Goal: Task Accomplishment & Management: Manage account settings

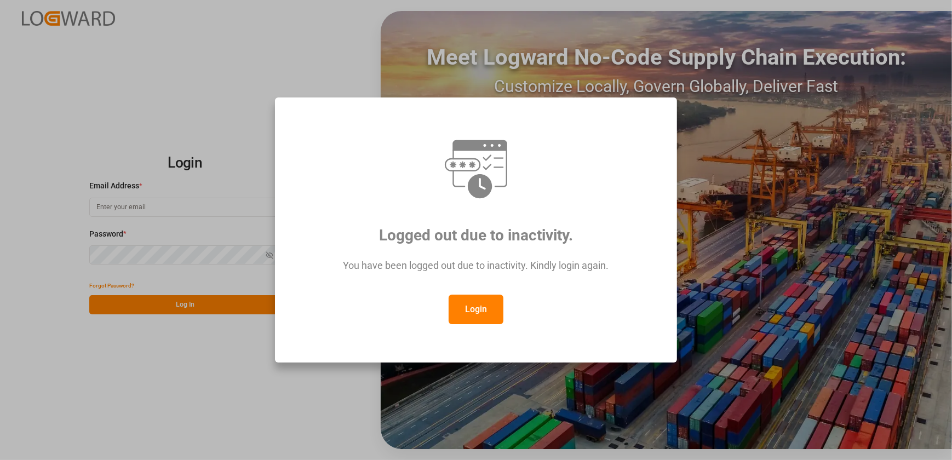
click at [789, 261] on div "Logged out due to inactivity. You have been logged out due to inactivity. Kindl…" at bounding box center [476, 230] width 952 height 460
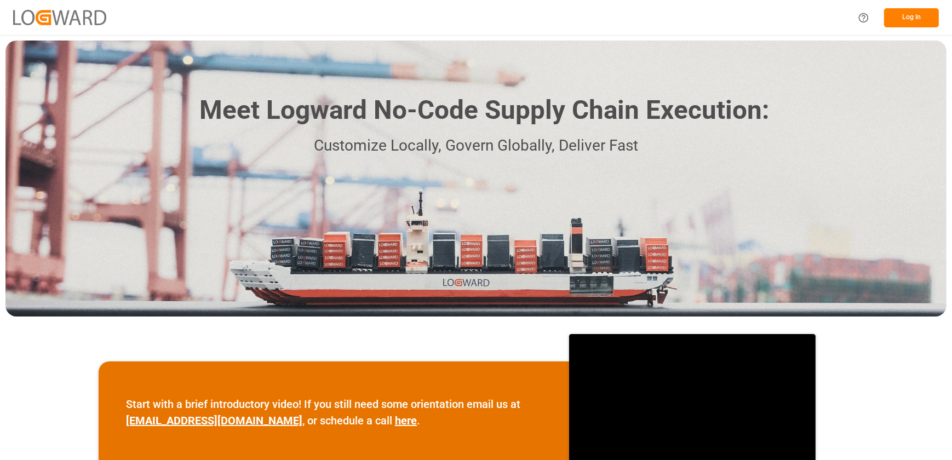
click at [908, 15] on button "Log In" at bounding box center [911, 17] width 55 height 19
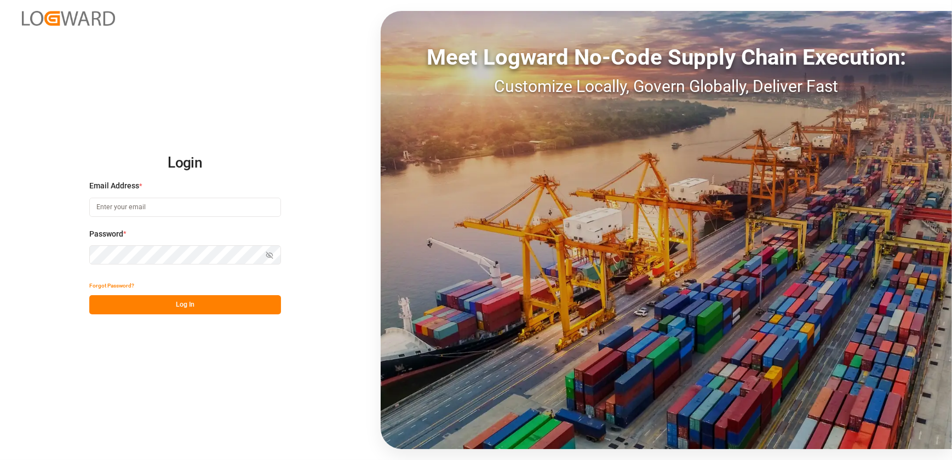
click at [176, 213] on input at bounding box center [185, 207] width 192 height 19
type input "[EMAIL_ADDRESS][DOMAIN_NAME]"
click at [139, 304] on button "Log In" at bounding box center [185, 304] width 192 height 19
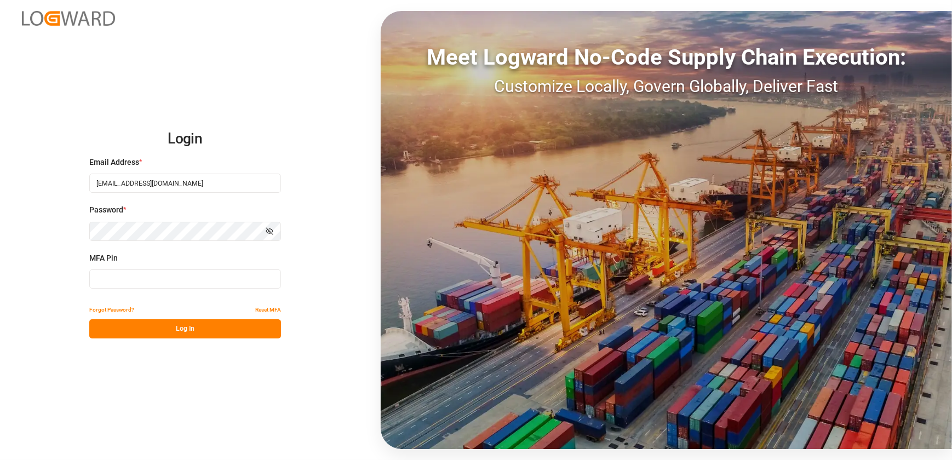
click at [131, 283] on input at bounding box center [185, 279] width 192 height 19
type input "106394"
click at [136, 330] on button "Log In" at bounding box center [185, 328] width 192 height 19
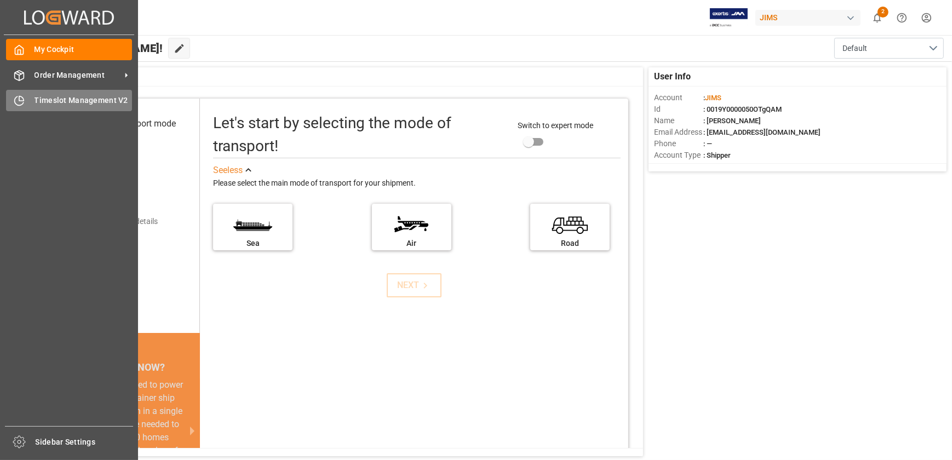
click at [83, 98] on span "Timeslot Management V2" at bounding box center [84, 101] width 98 height 12
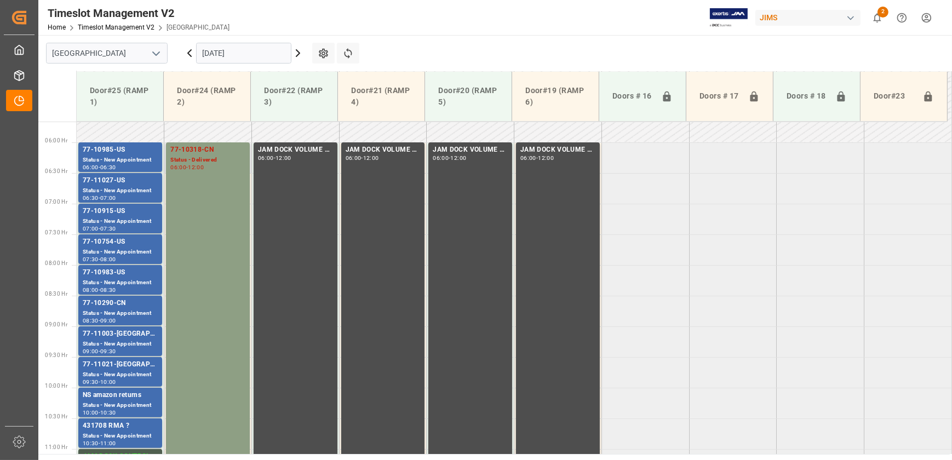
scroll to position [346, 0]
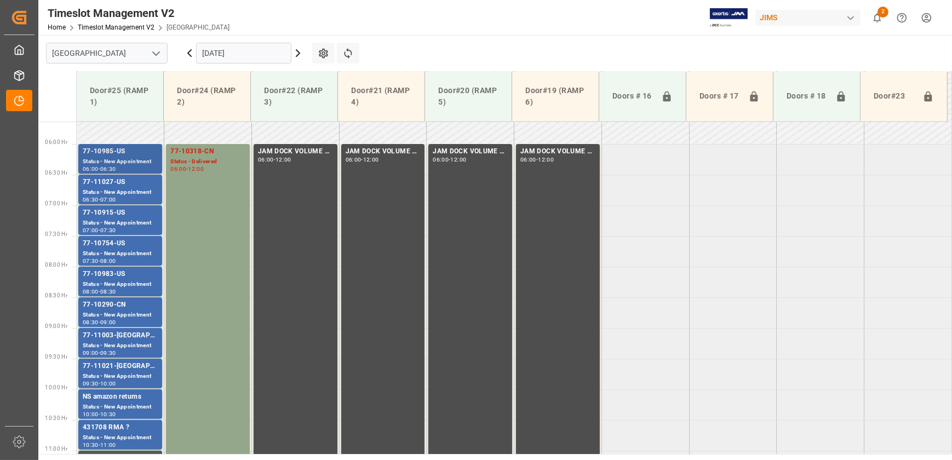
click at [120, 150] on div "77-10985-US" at bounding box center [120, 151] width 75 height 11
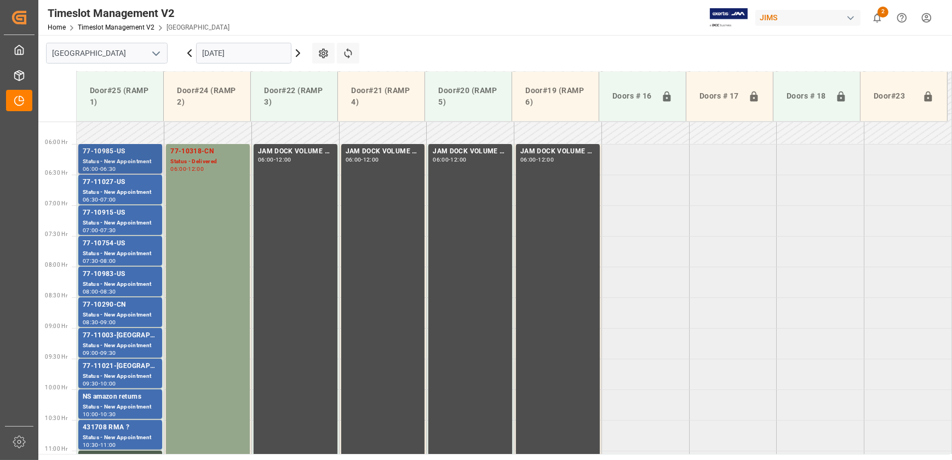
click at [104, 147] on div "77-10985-US" at bounding box center [120, 151] width 75 height 11
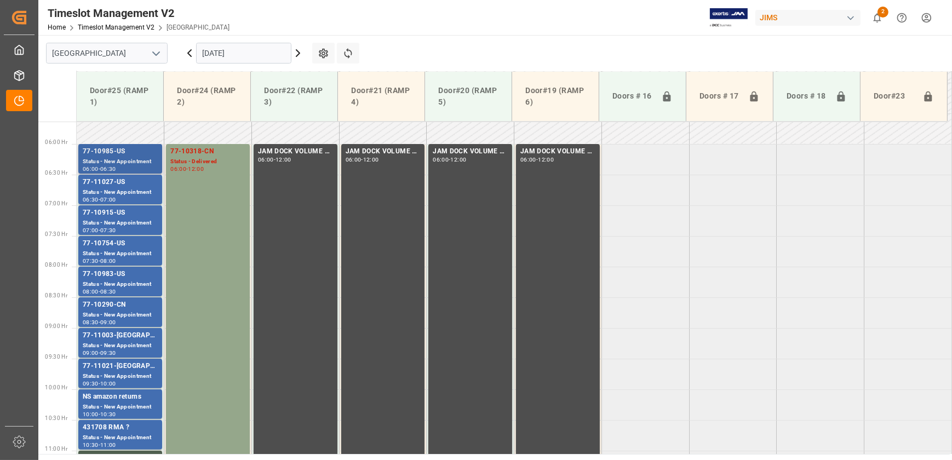
click at [140, 154] on div "77-10985-US" at bounding box center [120, 151] width 75 height 11
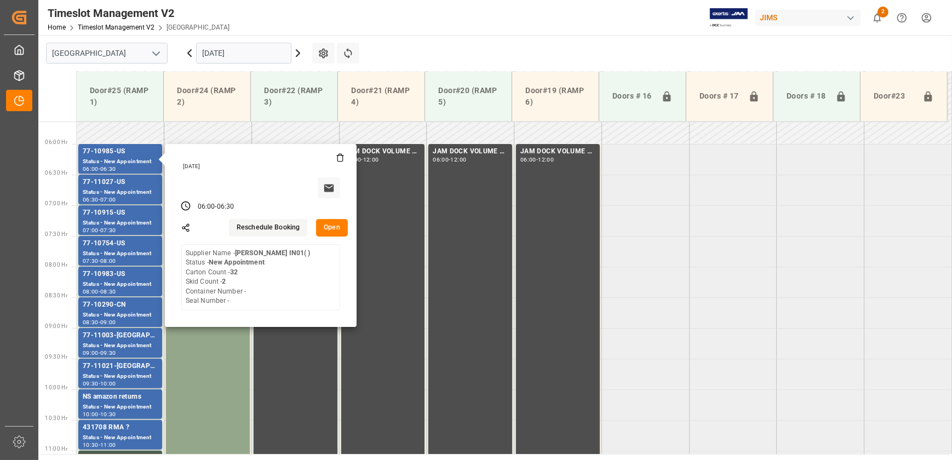
click at [334, 230] on button "Open" at bounding box center [332, 228] width 32 height 18
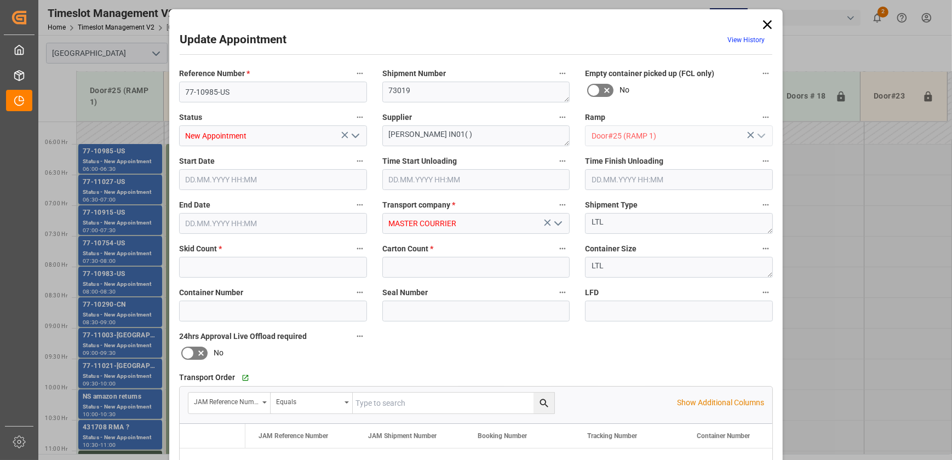
type input "2"
type input "32"
type input "[DATE] 06:00"
type input "[DATE] 06:30"
type input "[DATE] 13:50"
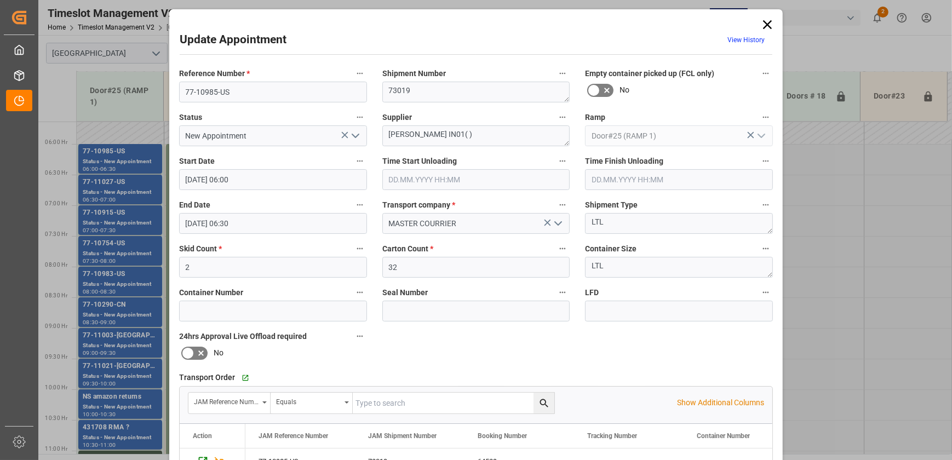
click at [453, 178] on input "text" at bounding box center [476, 179] width 188 height 21
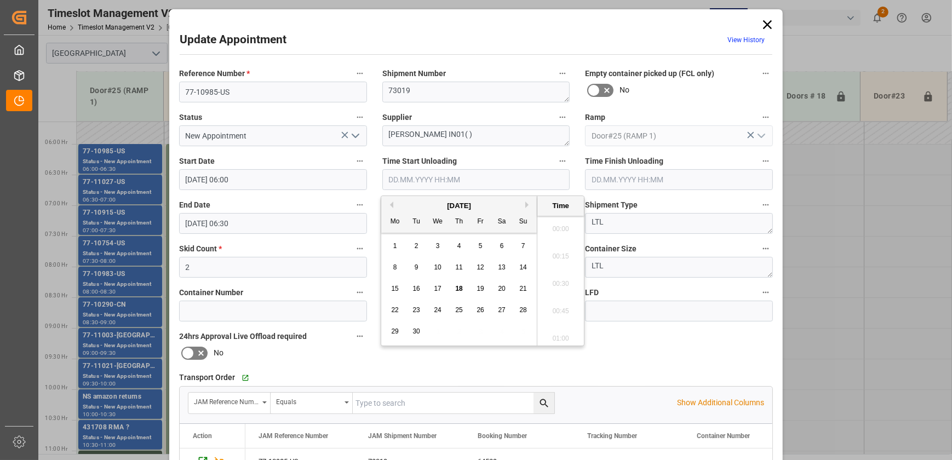
scroll to position [907, 0]
click at [460, 290] on span "18" at bounding box center [458, 289] width 7 height 8
click at [564, 253] on li "08:30" at bounding box center [561, 253] width 47 height 27
type input "[DATE] 08:30"
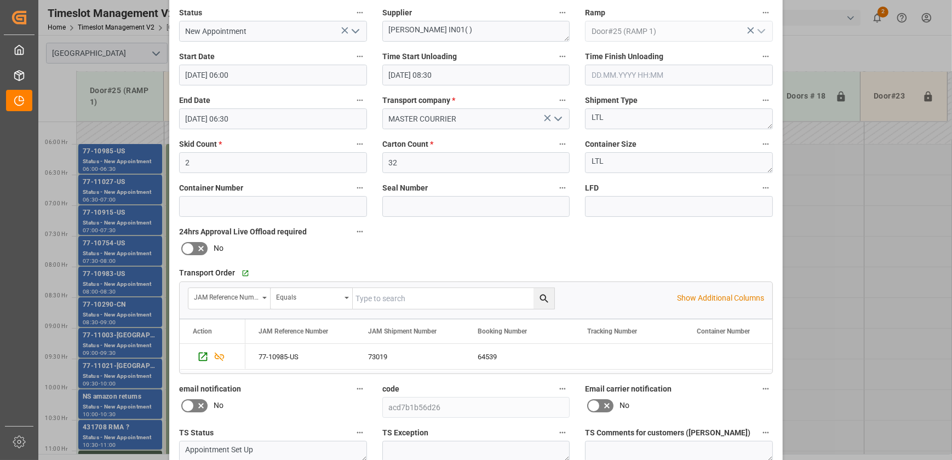
scroll to position [0, 0]
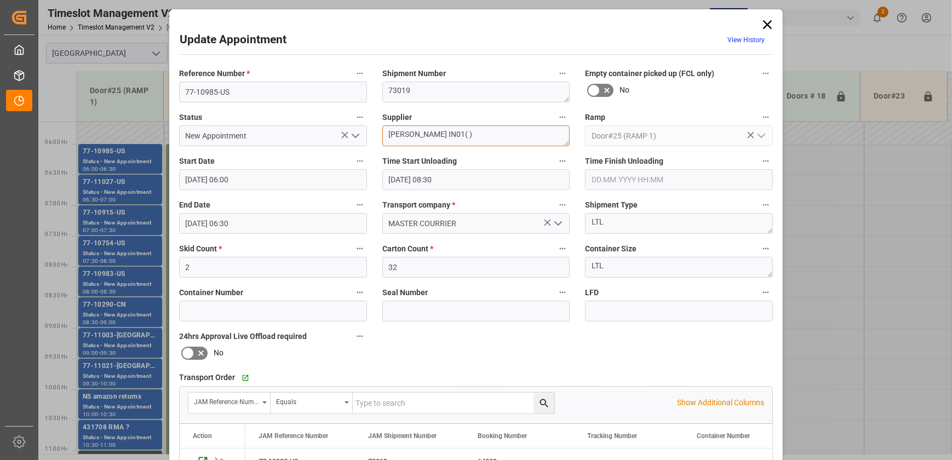
click at [491, 131] on textarea "[PERSON_NAME] IN01( )" at bounding box center [476, 135] width 188 height 21
click at [460, 180] on input "[DATE] 08:30" at bounding box center [476, 179] width 188 height 21
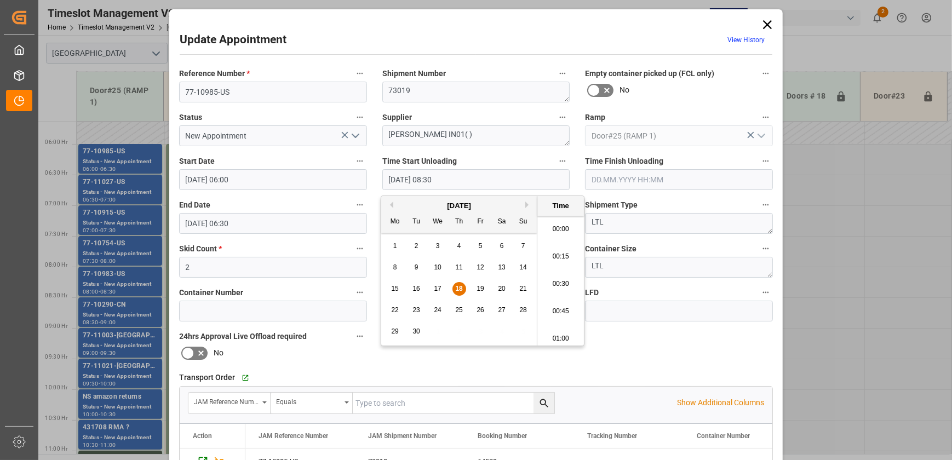
scroll to position [880, 0]
click at [460, 180] on input "[DATE] 08:30" at bounding box center [476, 179] width 188 height 21
click at [361, 133] on input "New Appointment" at bounding box center [273, 135] width 188 height 21
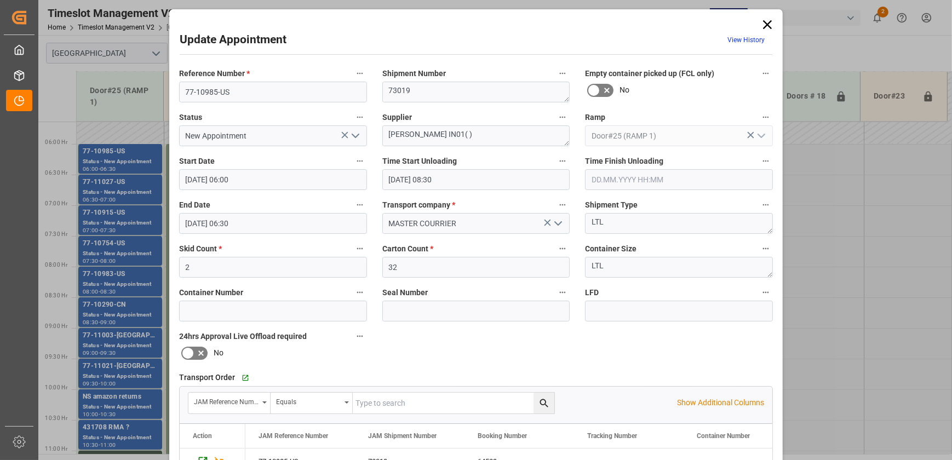
click at [358, 134] on icon "open menu" at bounding box center [355, 135] width 13 height 13
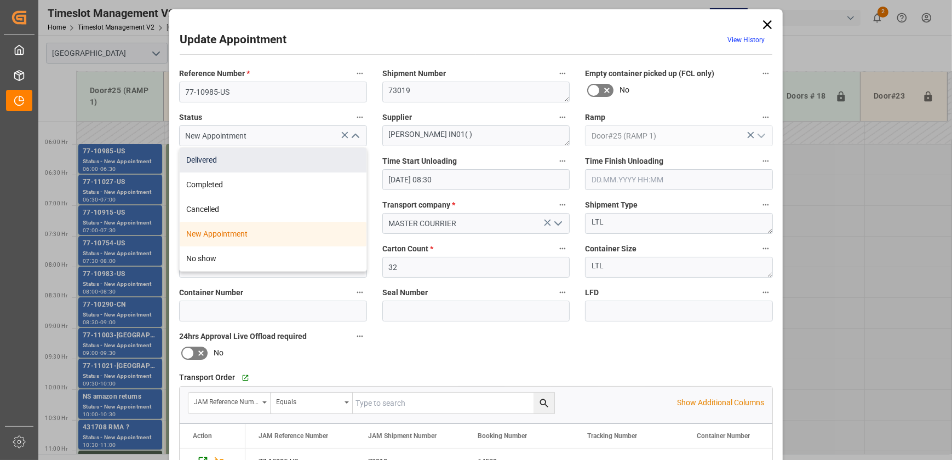
click at [340, 159] on div "Delivered" at bounding box center [273, 160] width 187 height 25
type input "Delivered"
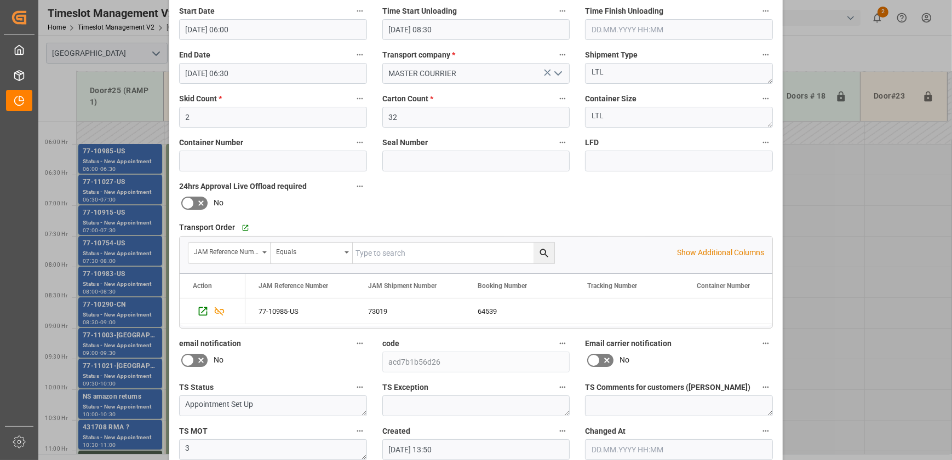
scroll to position [205, 0]
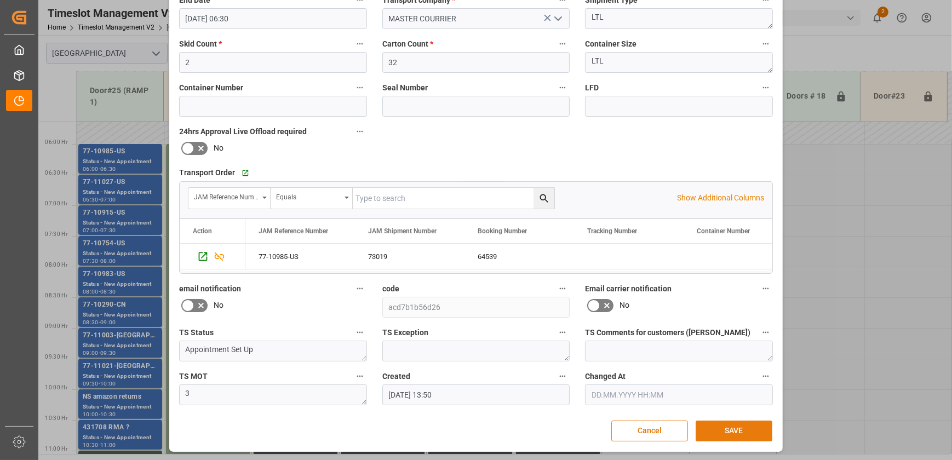
click at [726, 424] on button "SAVE" at bounding box center [734, 431] width 77 height 21
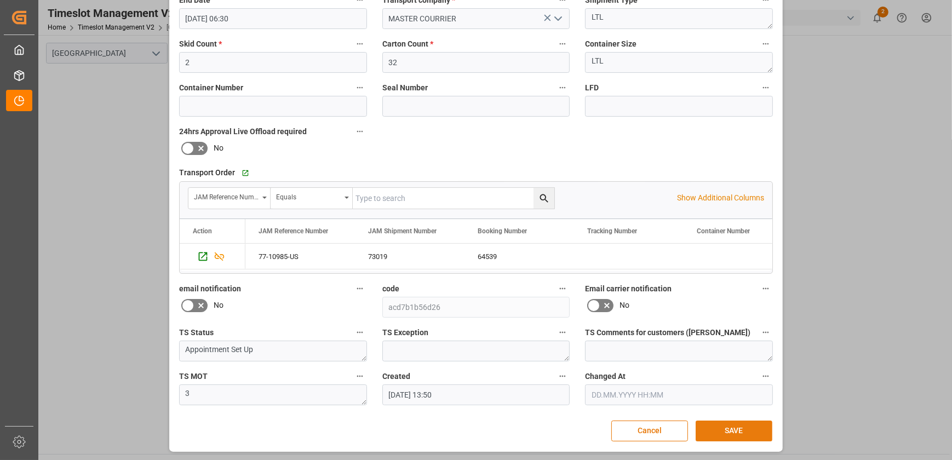
click at [742, 430] on button "SAVE" at bounding box center [734, 431] width 77 height 21
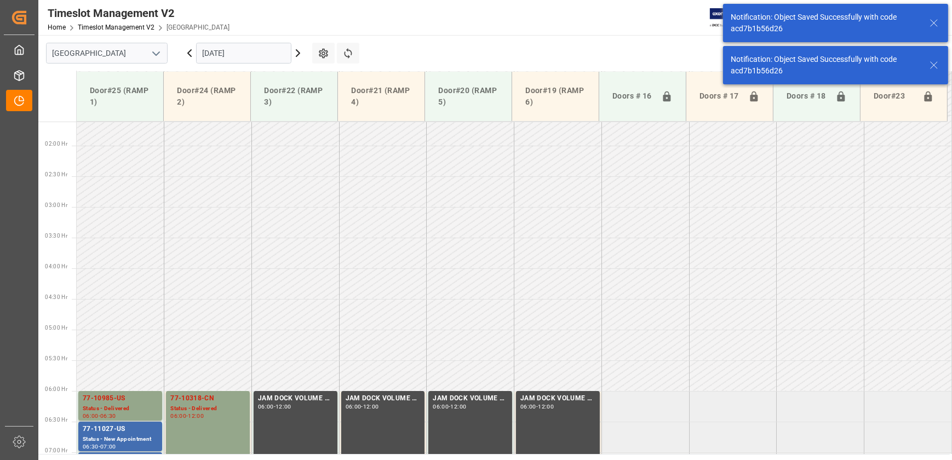
scroll to position [249, 0]
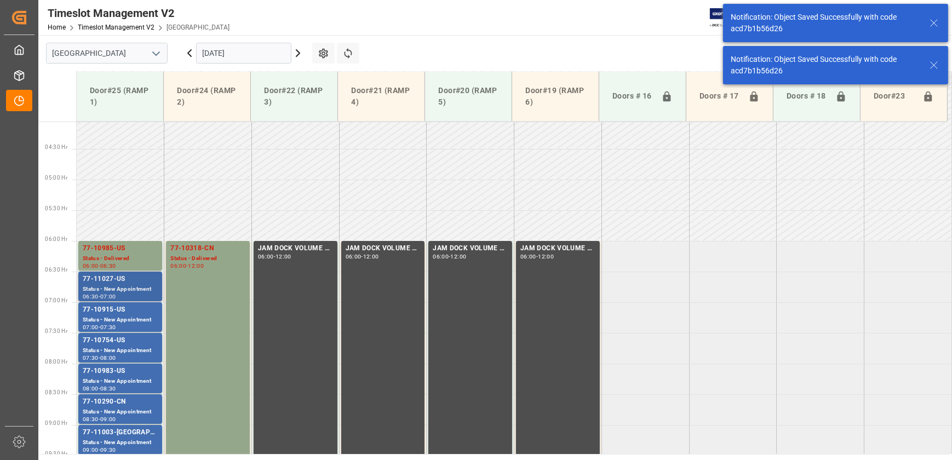
click at [138, 289] on div "Status - New Appointment" at bounding box center [120, 289] width 75 height 9
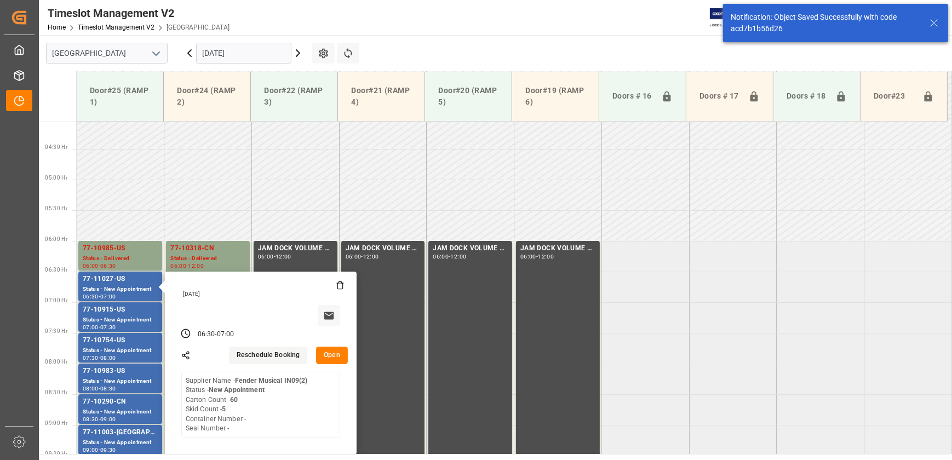
click at [333, 353] on button "Open" at bounding box center [332, 356] width 32 height 18
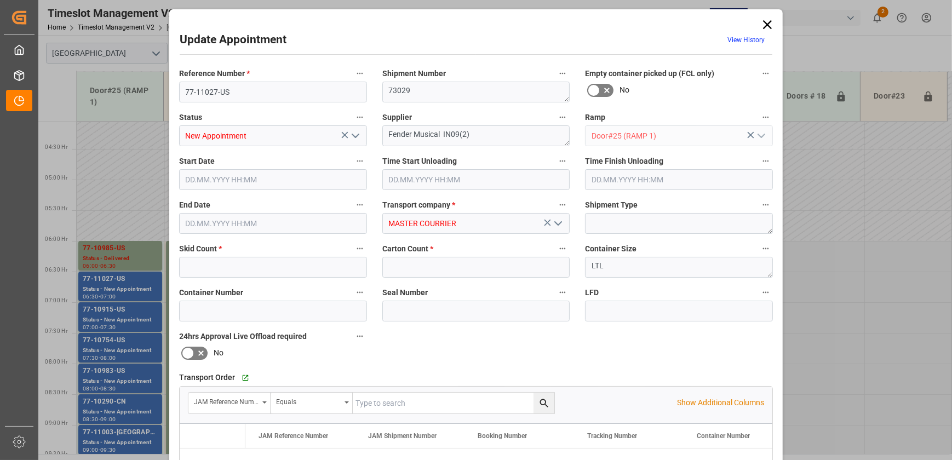
type input "5"
type input "60"
type input "[DATE] 06:30"
type input "[DATE] 07:00"
type input "[DATE] 15:22"
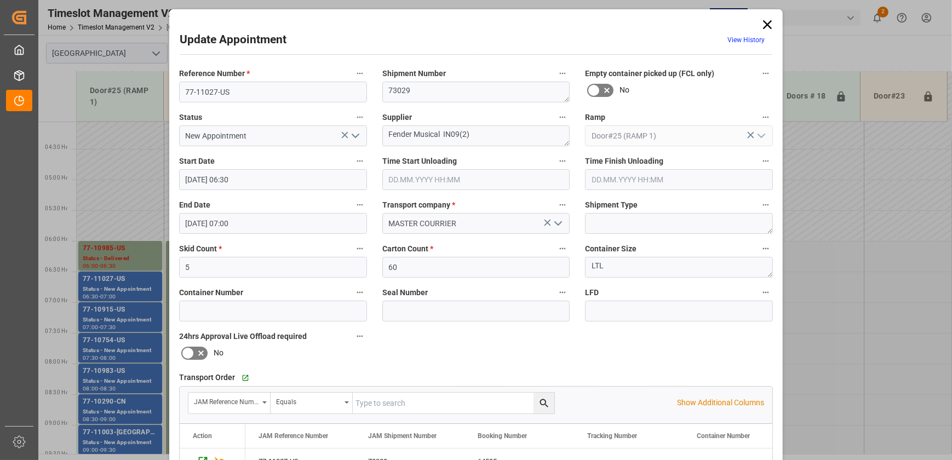
click at [356, 136] on icon "open menu" at bounding box center [355, 135] width 13 height 13
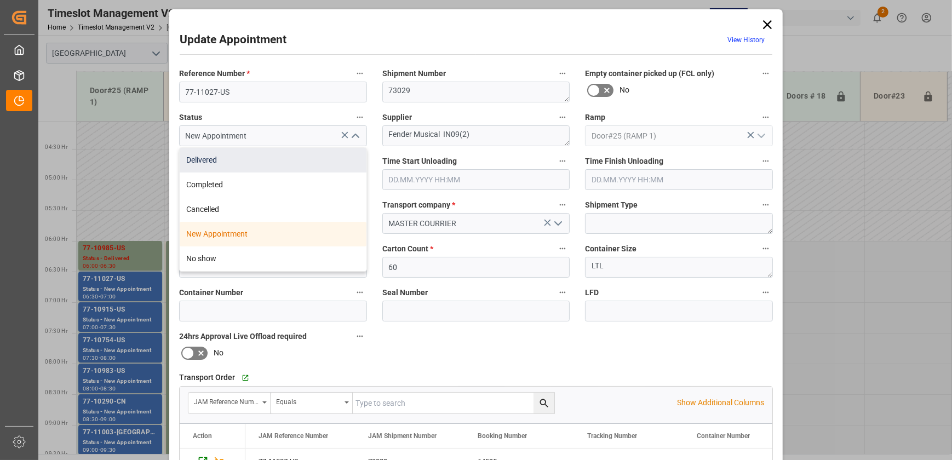
click at [334, 162] on div "Delivered" at bounding box center [273, 160] width 187 height 25
type input "Delivered"
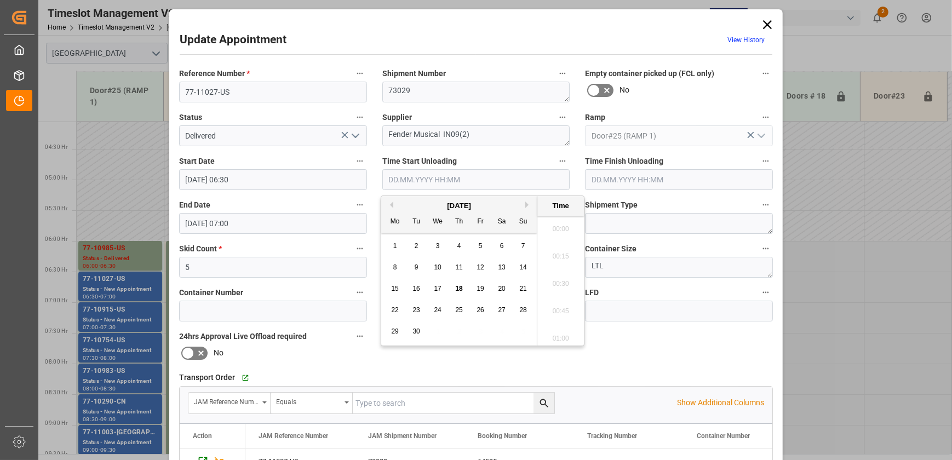
click at [475, 180] on input "text" at bounding box center [476, 179] width 188 height 21
paste input "[DATE] 08:30"
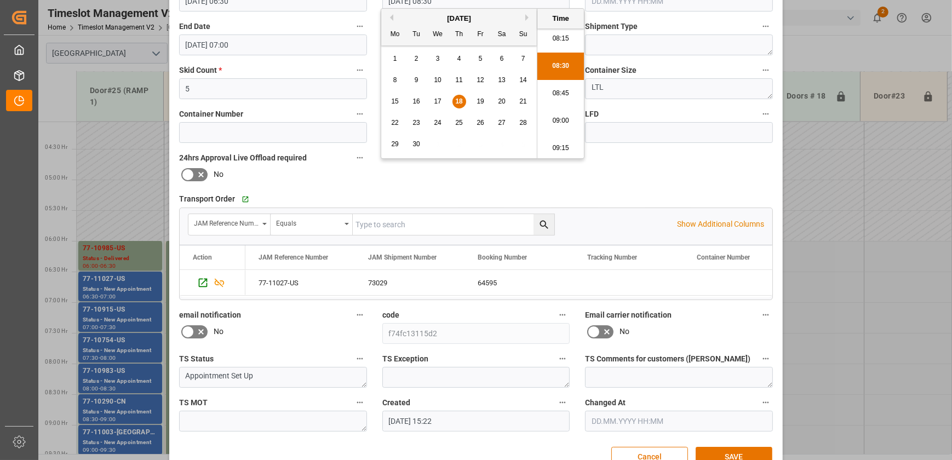
scroll to position [205, 0]
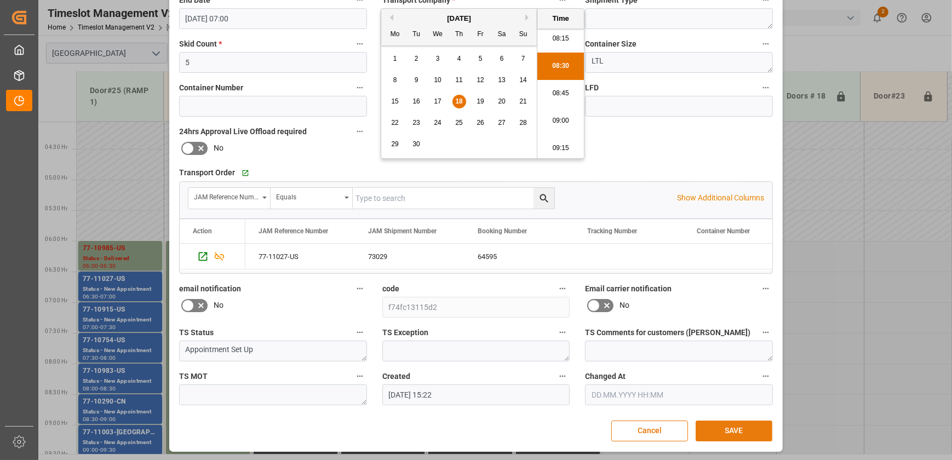
type input "[DATE] 08:30"
click at [719, 435] on button "SAVE" at bounding box center [734, 431] width 77 height 21
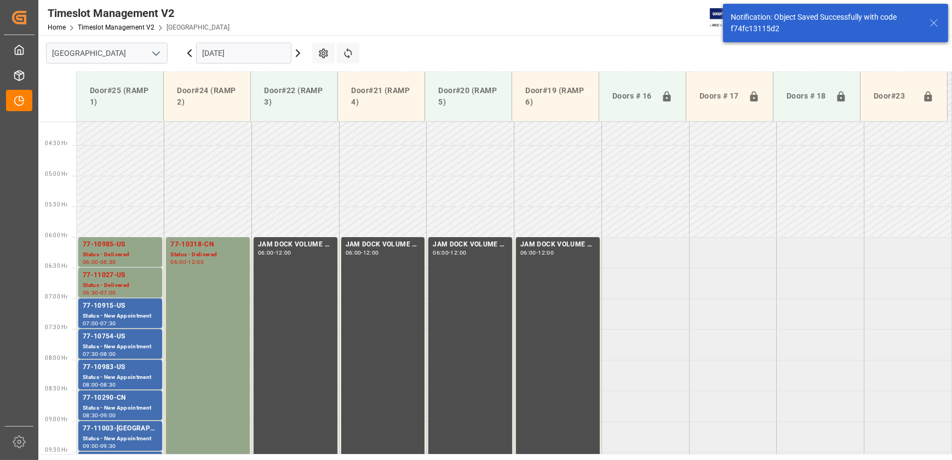
scroll to position [261, 0]
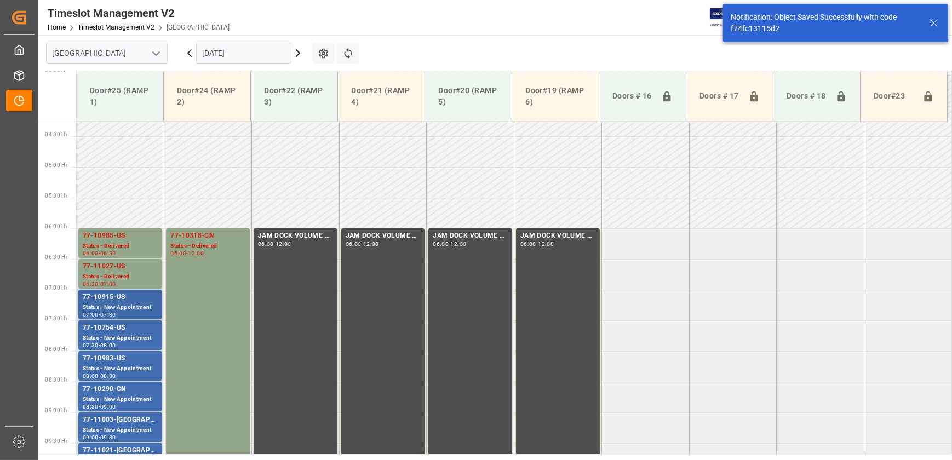
click at [153, 299] on div "77-10915-US" at bounding box center [120, 297] width 75 height 11
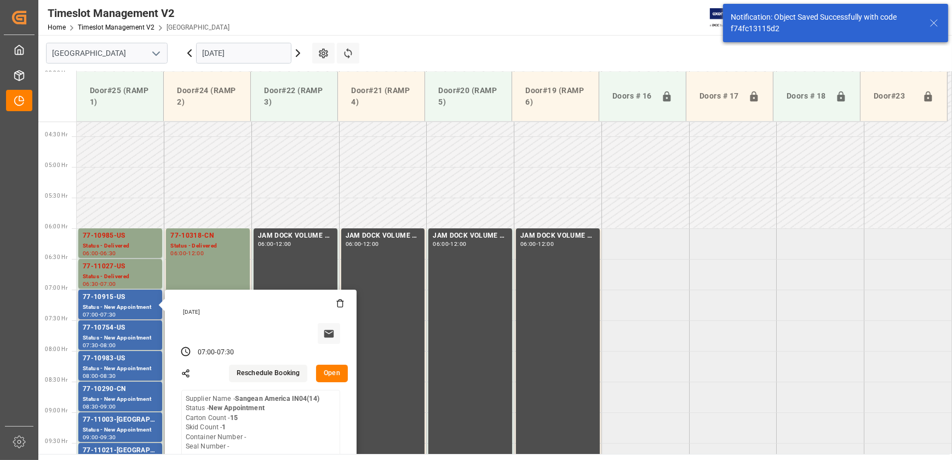
click at [340, 378] on button "Open" at bounding box center [332, 374] width 32 height 18
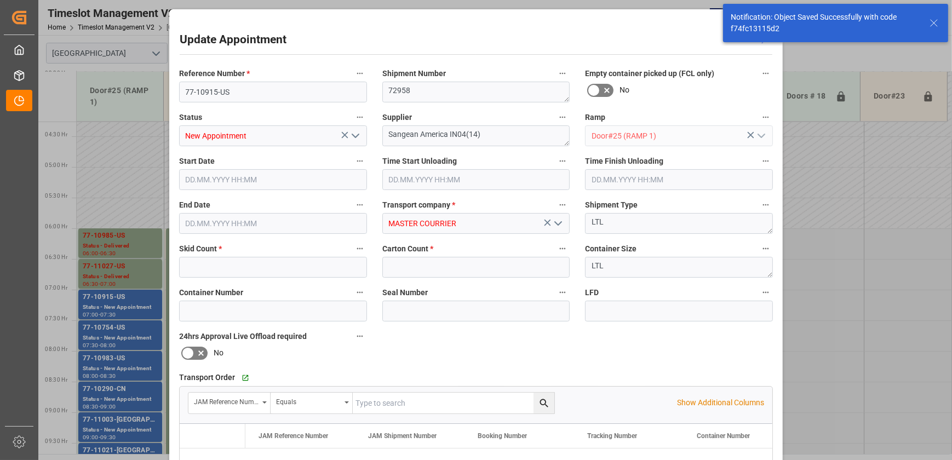
type input "1"
type input "15"
type input "[DATE] 07:00"
type input "[DATE] 07:30"
type input "[DATE] 13:56"
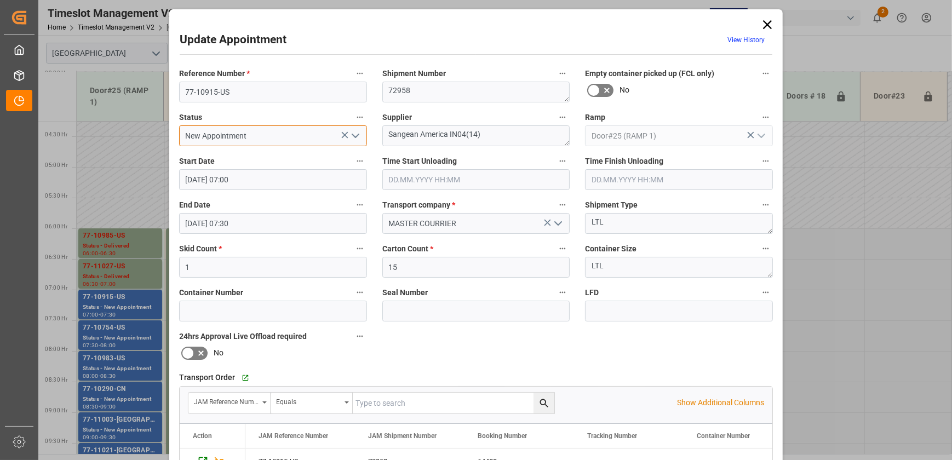
click at [362, 135] on input "New Appointment" at bounding box center [273, 135] width 188 height 21
click at [356, 134] on polyline "open menu" at bounding box center [355, 135] width 7 height 3
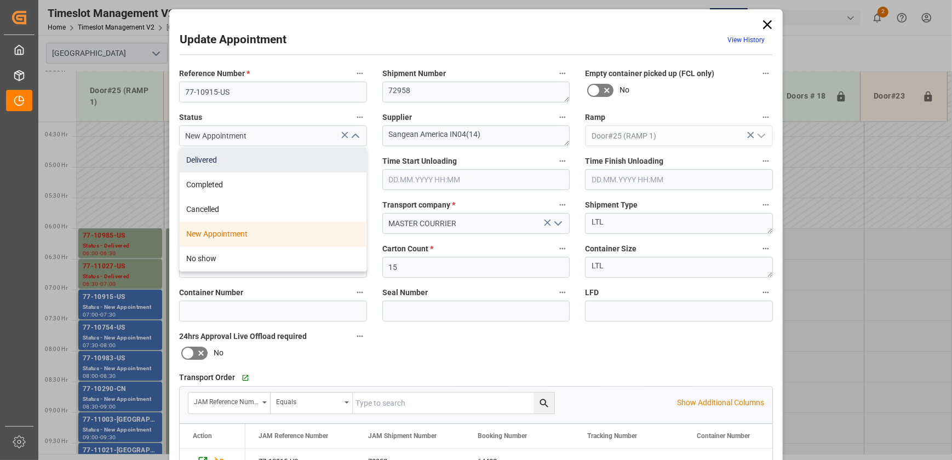
click at [329, 161] on div "Delivered" at bounding box center [273, 160] width 187 height 25
type input "Delivered"
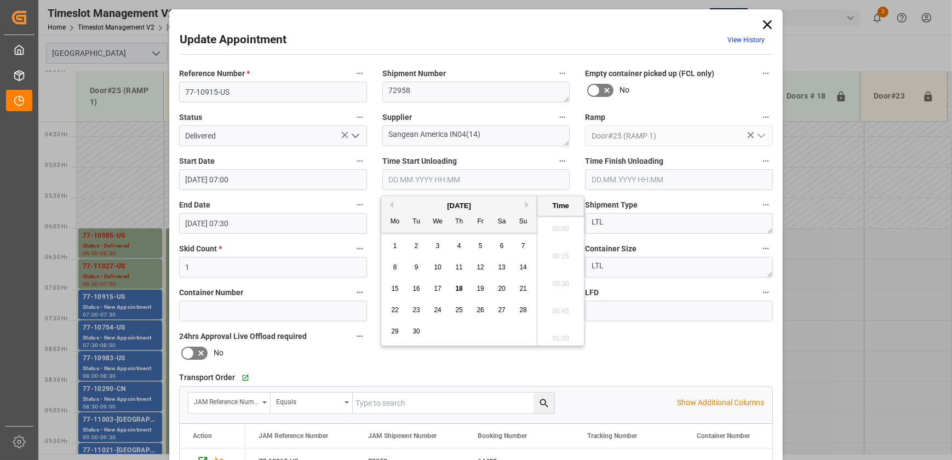
click at [440, 178] on input "text" at bounding box center [476, 179] width 188 height 21
paste input "[DATE] 08:30"
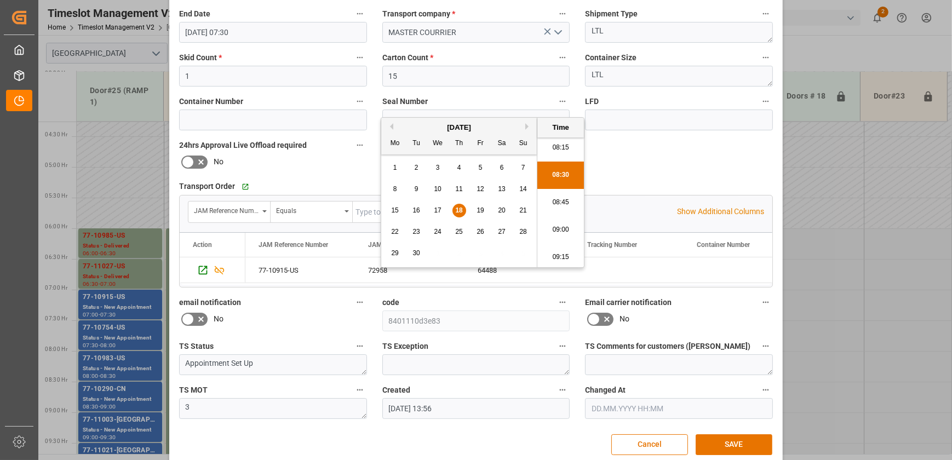
scroll to position [199, 0]
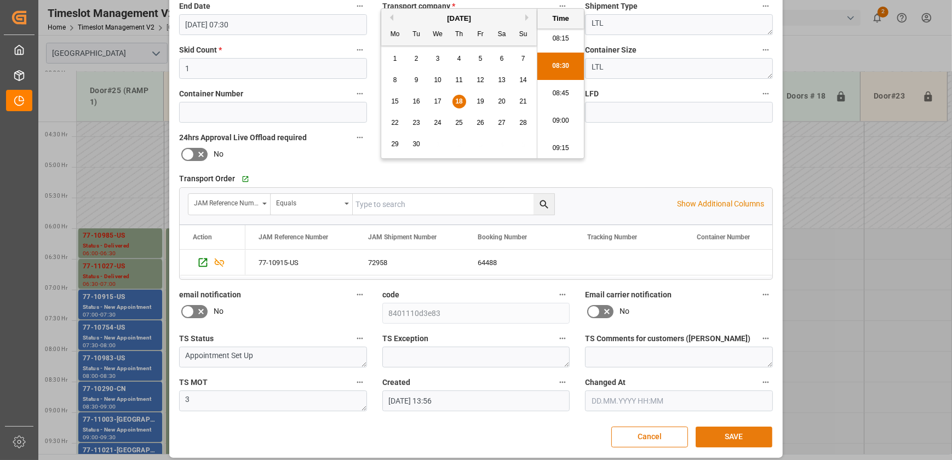
type input "[DATE] 08:30"
click at [739, 430] on button "SAVE" at bounding box center [734, 437] width 77 height 21
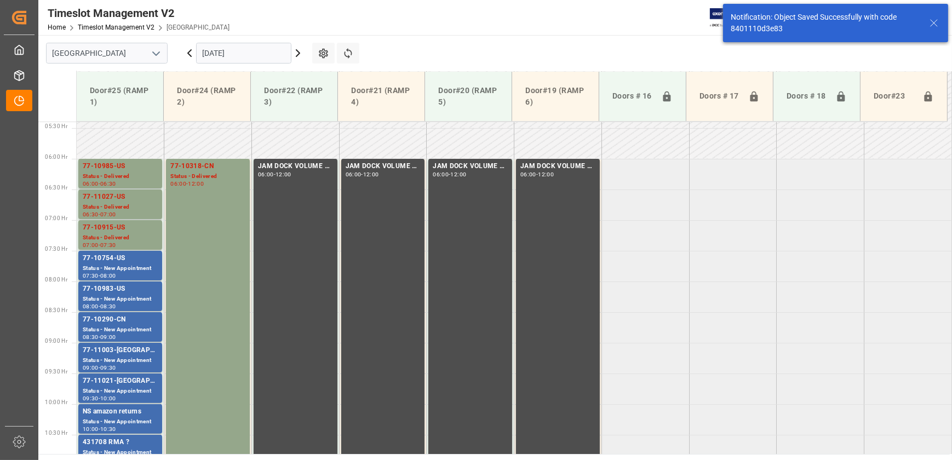
scroll to position [373, 0]
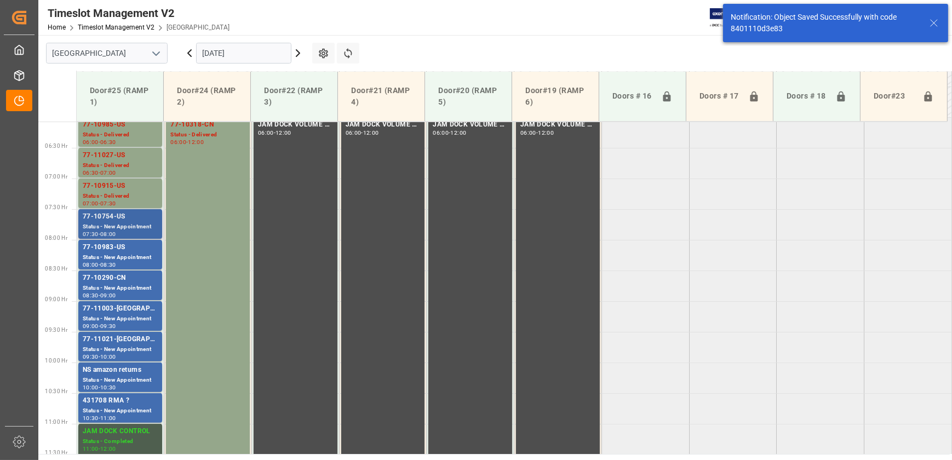
click at [146, 220] on div "77-10754-US" at bounding box center [120, 217] width 75 height 11
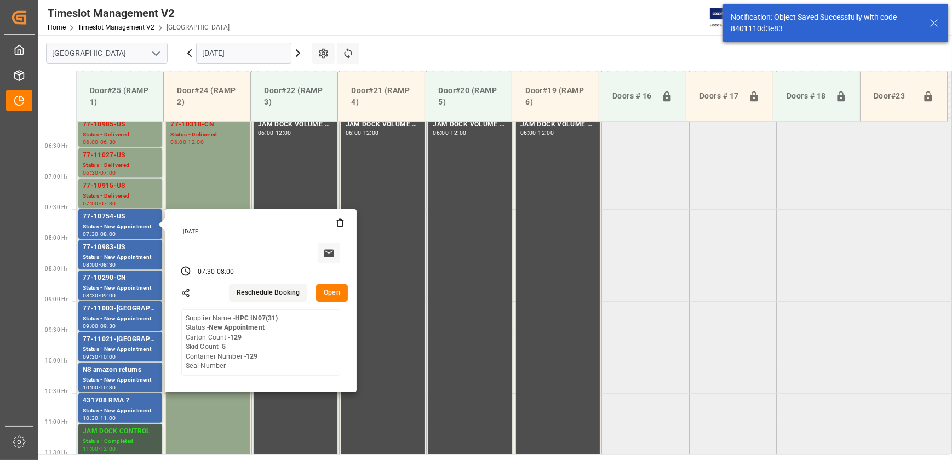
click at [340, 299] on button "Open" at bounding box center [332, 293] width 32 height 18
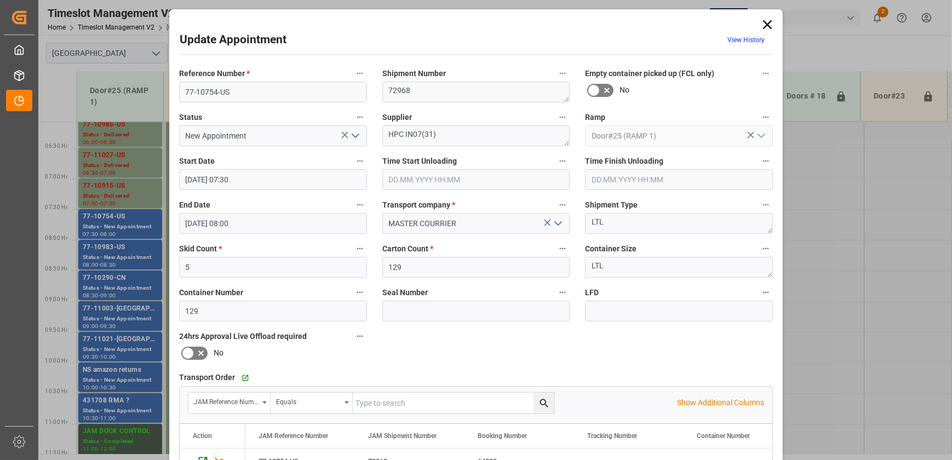
click at [352, 134] on polyline "open menu" at bounding box center [355, 135] width 7 height 3
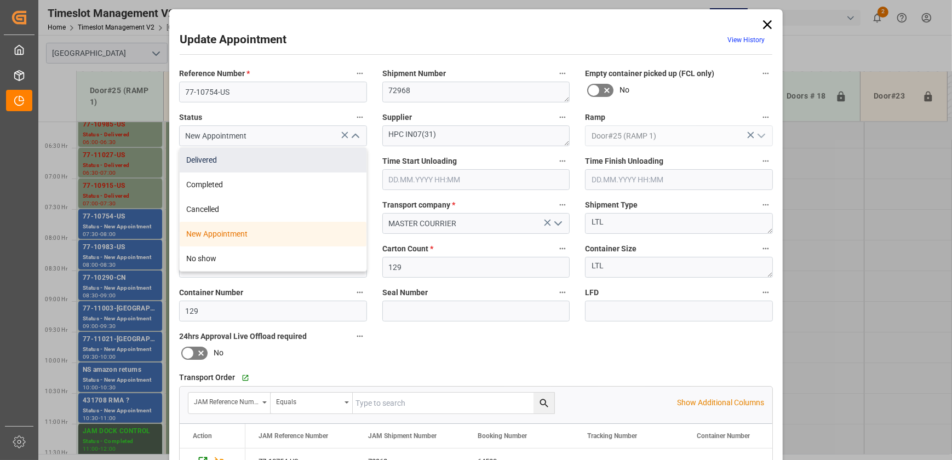
click at [314, 162] on div "Delivered" at bounding box center [273, 160] width 187 height 25
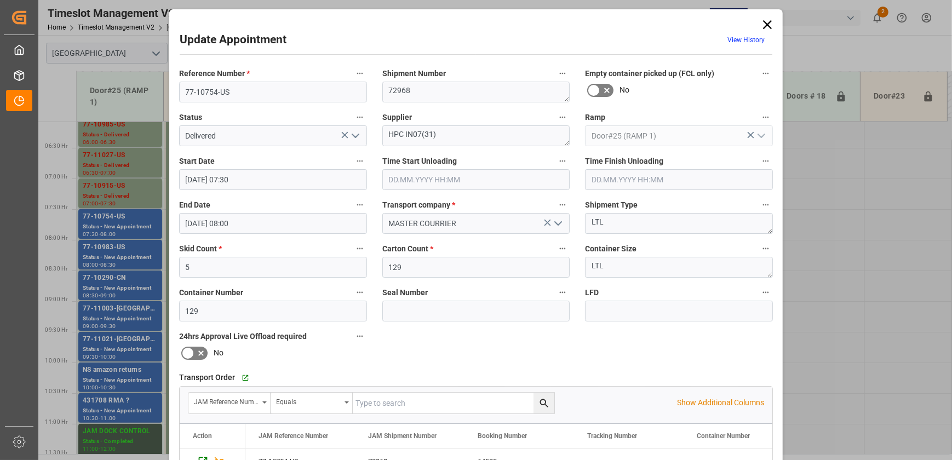
type input "Delivered"
click at [468, 180] on input "text" at bounding box center [476, 179] width 188 height 21
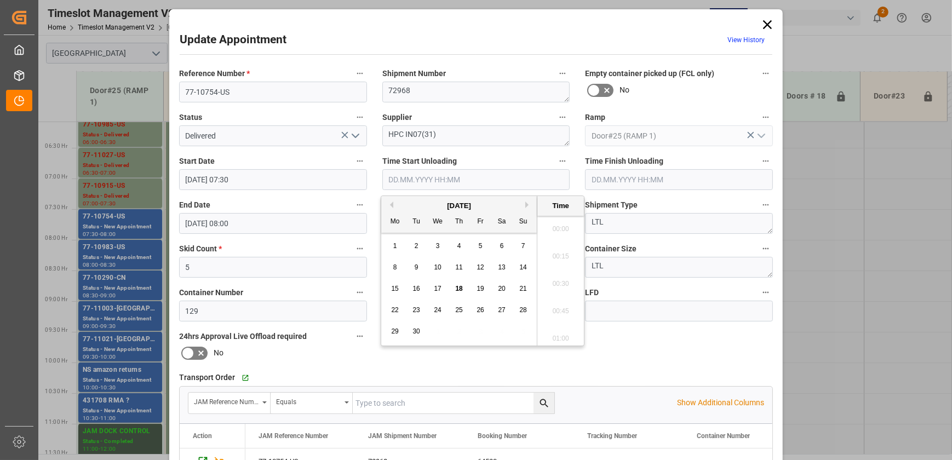
scroll to position [935, 0]
paste input "73073"
click at [538, 179] on input "73073" at bounding box center [476, 179] width 188 height 21
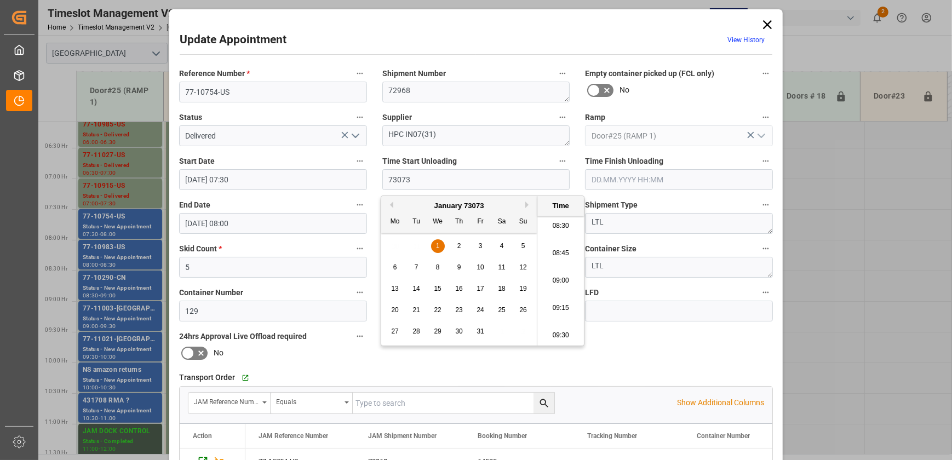
click at [499, 286] on span "18" at bounding box center [501, 289] width 7 height 8
click at [562, 224] on li "08:30" at bounding box center [561, 226] width 47 height 27
type input "18.01.73073 08:30"
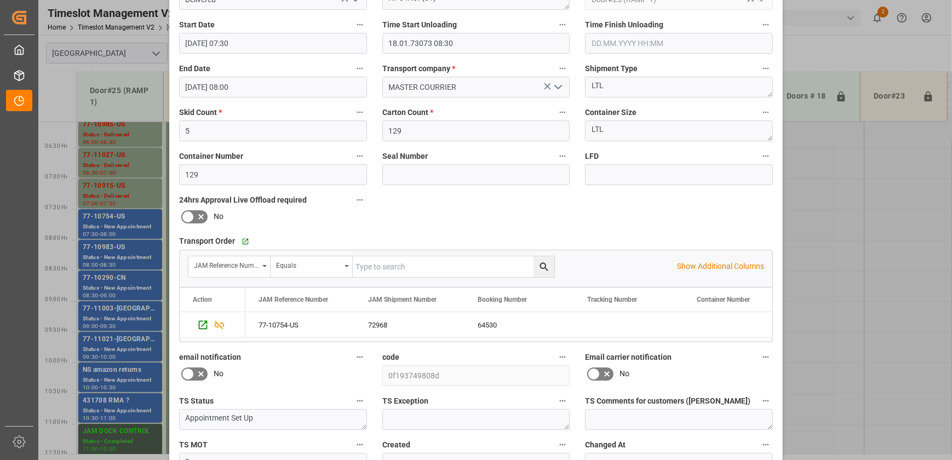
scroll to position [205, 0]
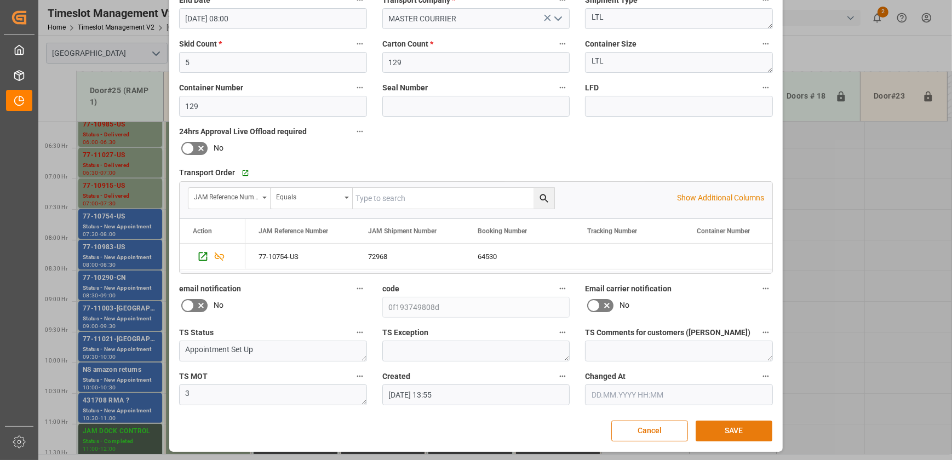
click at [724, 424] on button "SAVE" at bounding box center [734, 431] width 77 height 21
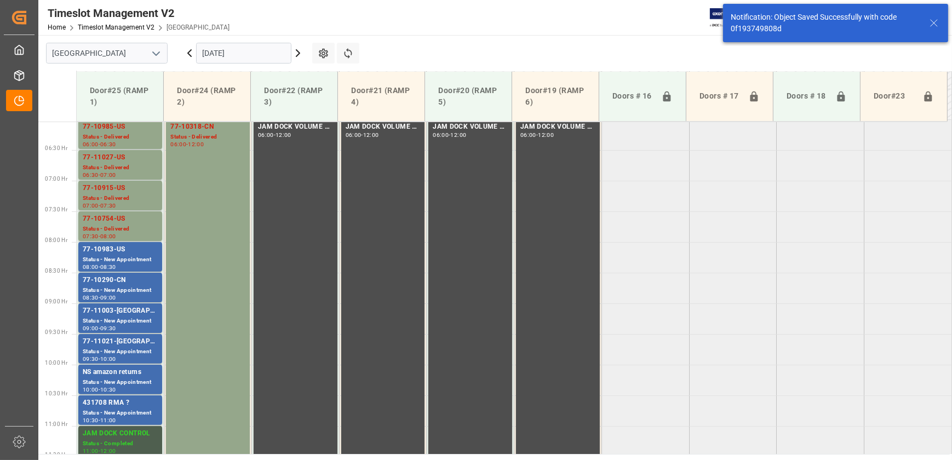
scroll to position [373, 0]
click at [150, 254] on div "Status - New Appointment" at bounding box center [120, 257] width 75 height 9
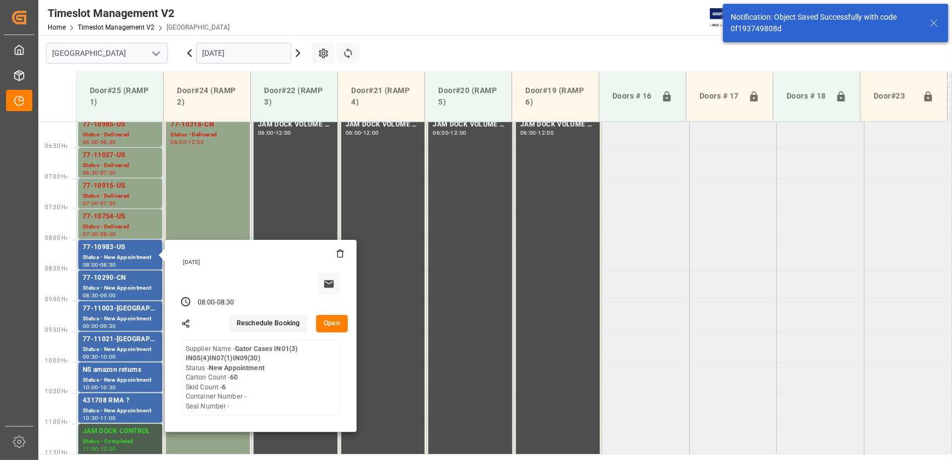
click at [329, 324] on button "Open" at bounding box center [332, 324] width 32 height 18
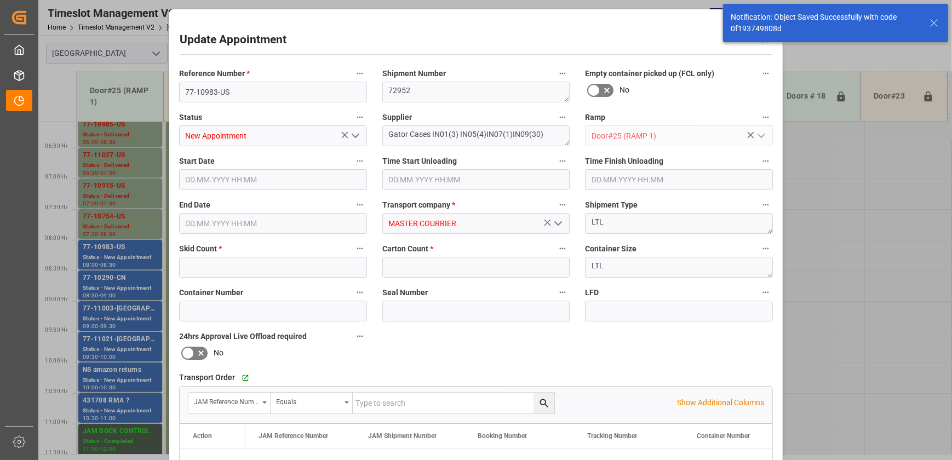
type input "6"
type input "60"
type input "[DATE] 08:00"
type input "[DATE] 08:30"
type input "[DATE] 13:52"
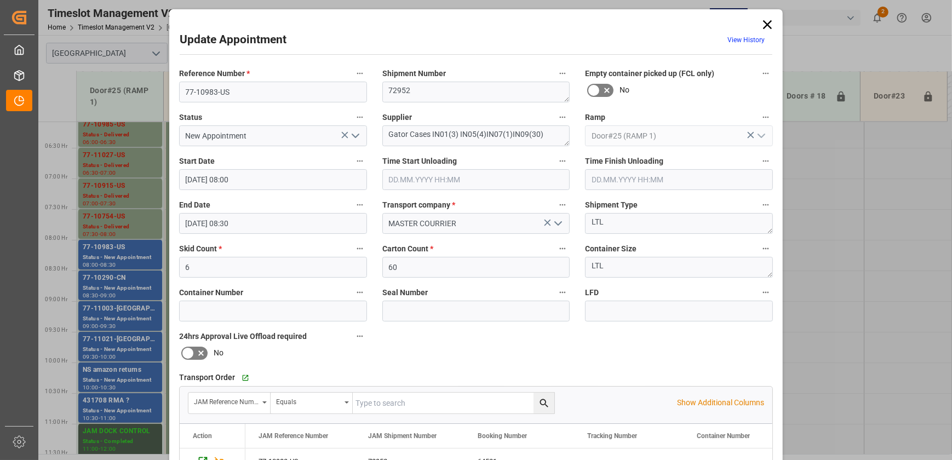
click at [356, 138] on icon "open menu" at bounding box center [355, 135] width 13 height 13
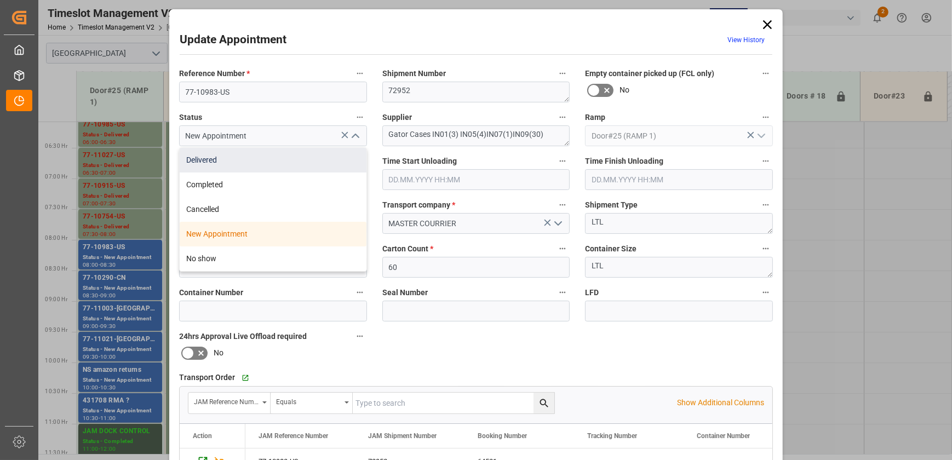
click at [307, 169] on div "Delivered" at bounding box center [273, 160] width 187 height 25
type input "Delivered"
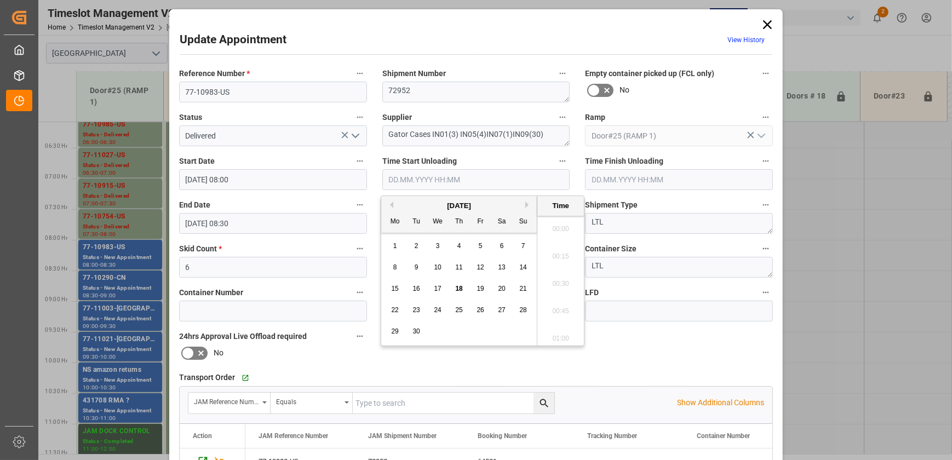
click at [464, 176] on input "text" at bounding box center [476, 179] width 188 height 21
click at [461, 289] on span "18" at bounding box center [458, 289] width 7 height 8
click at [567, 227] on li "08:30" at bounding box center [561, 226] width 47 height 27
type input "[DATE] 08:30"
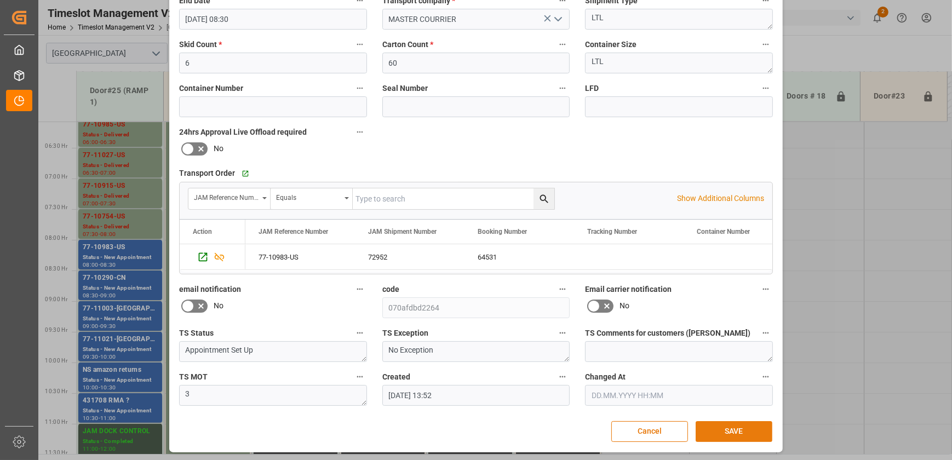
scroll to position [205, 0]
click at [745, 427] on button "SAVE" at bounding box center [734, 431] width 77 height 21
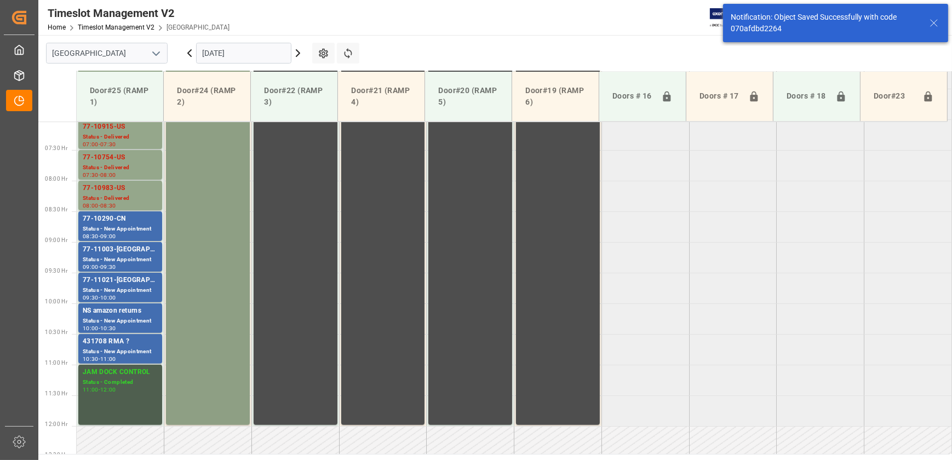
scroll to position [433, 0]
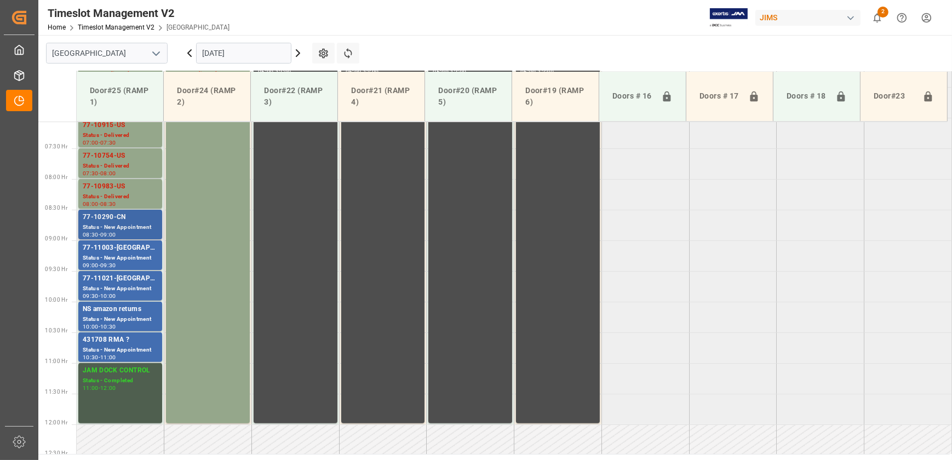
click at [152, 224] on div "Status - New Appointment" at bounding box center [120, 227] width 75 height 9
click at [138, 260] on div "Status - New Appointment" at bounding box center [120, 258] width 75 height 9
click at [135, 290] on div "Status - New Appointment" at bounding box center [120, 288] width 75 height 9
click at [135, 329] on div "10:00 - 10:30" at bounding box center [120, 327] width 75 height 6
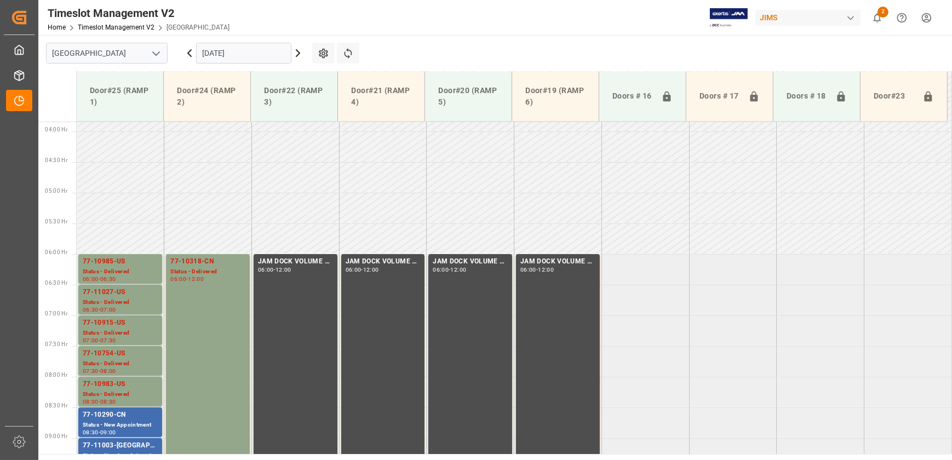
scroll to position [235, 0]
click at [125, 264] on div "77-10985-US" at bounding box center [120, 263] width 75 height 11
click at [132, 297] on div "77-11027-US" at bounding box center [120, 293] width 75 height 11
click at [134, 319] on div "77-10915-US" at bounding box center [120, 324] width 75 height 11
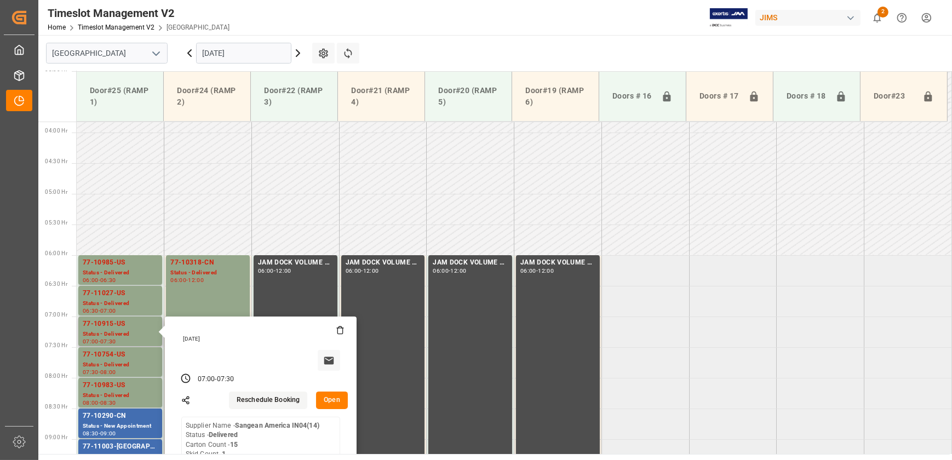
click at [332, 400] on button "Open" at bounding box center [332, 401] width 32 height 18
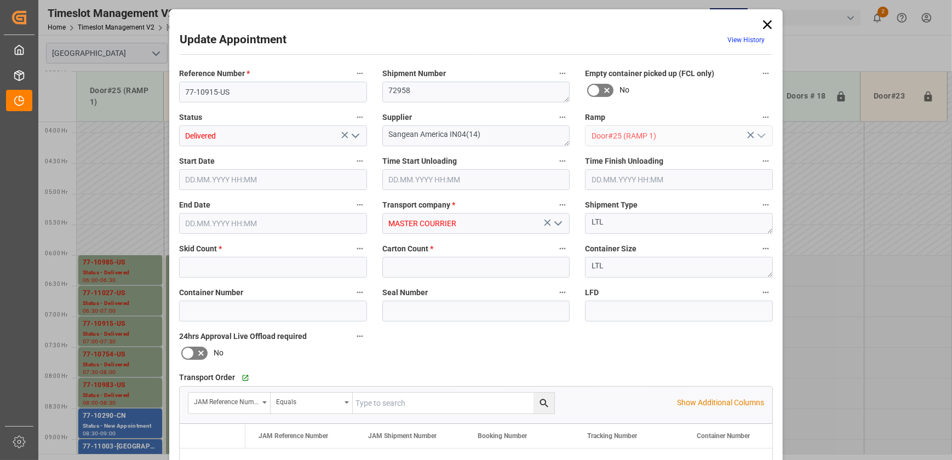
type input "1"
type input "15"
type input "[DATE] 07:00"
type input "[DATE] 08:30"
type input "[DATE] 07:30"
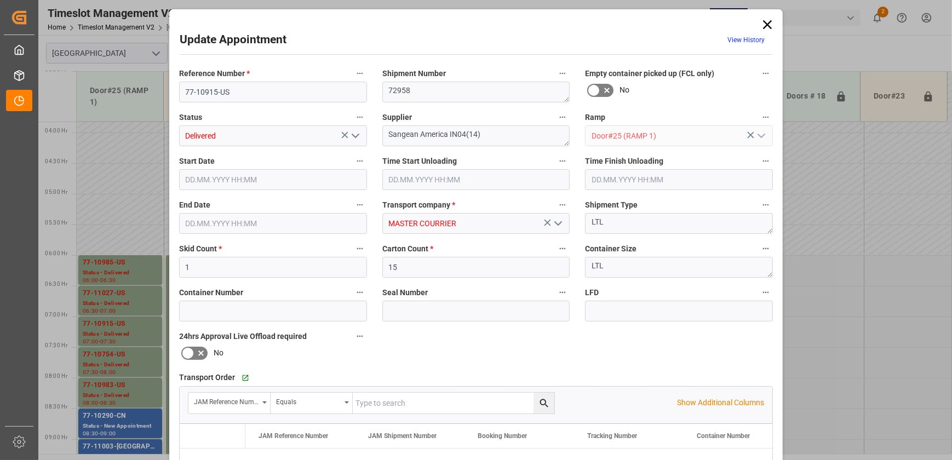
type input "[DATE] 13:56"
click at [132, 417] on div "Update Appointment View History Reference Number * 77-10915-US Shipment Number …" at bounding box center [476, 230] width 952 height 460
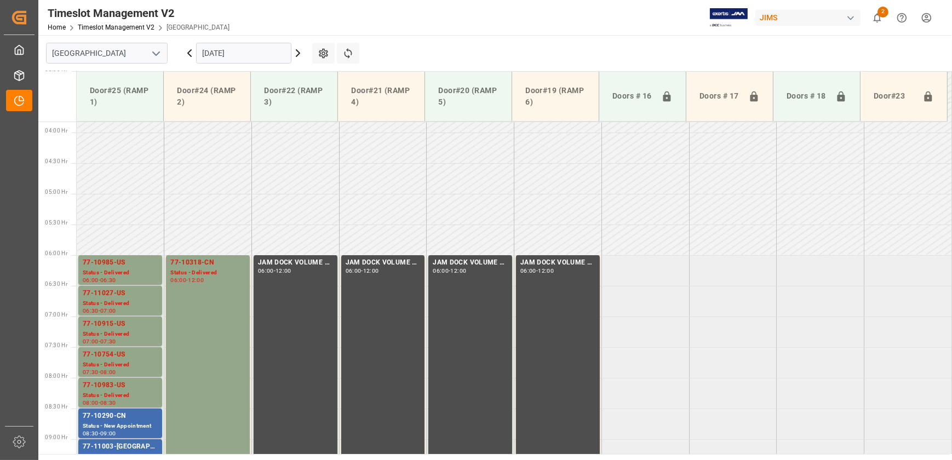
click at [131, 418] on div "77-10290-CN" at bounding box center [120, 416] width 75 height 11
click at [130, 419] on div "77-10290-CN" at bounding box center [120, 416] width 75 height 11
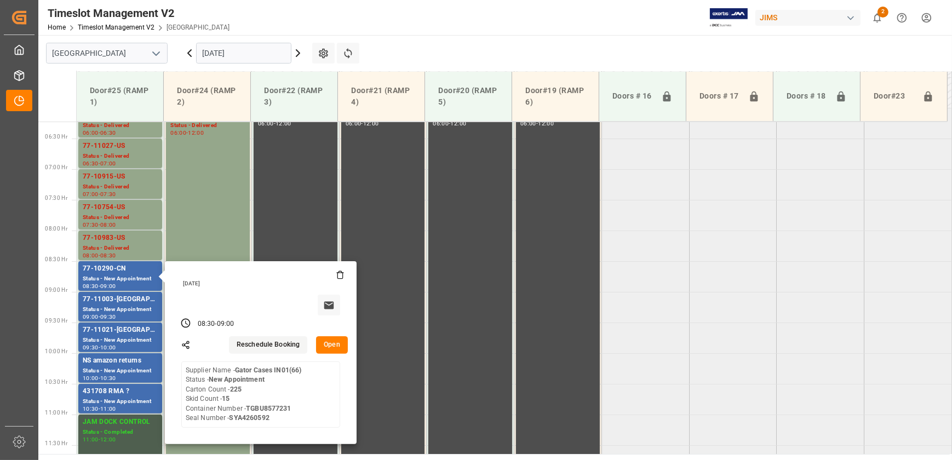
scroll to position [483, 0]
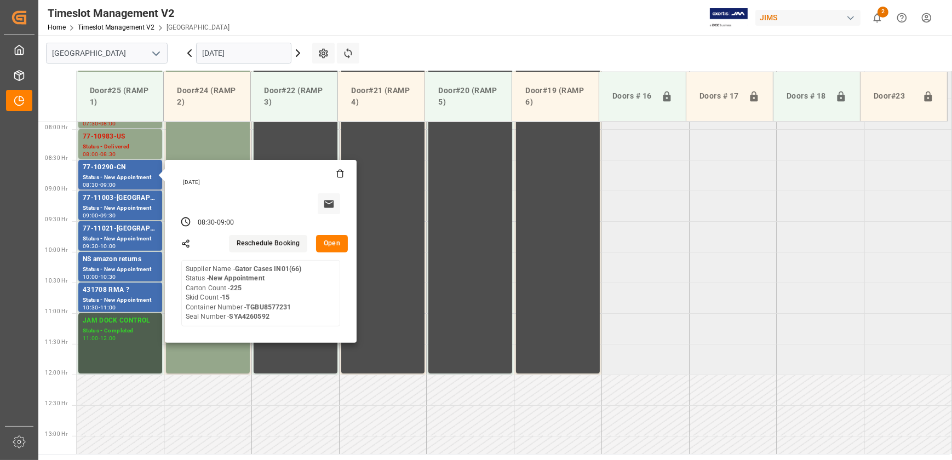
click at [345, 244] on button "Open" at bounding box center [332, 244] width 32 height 18
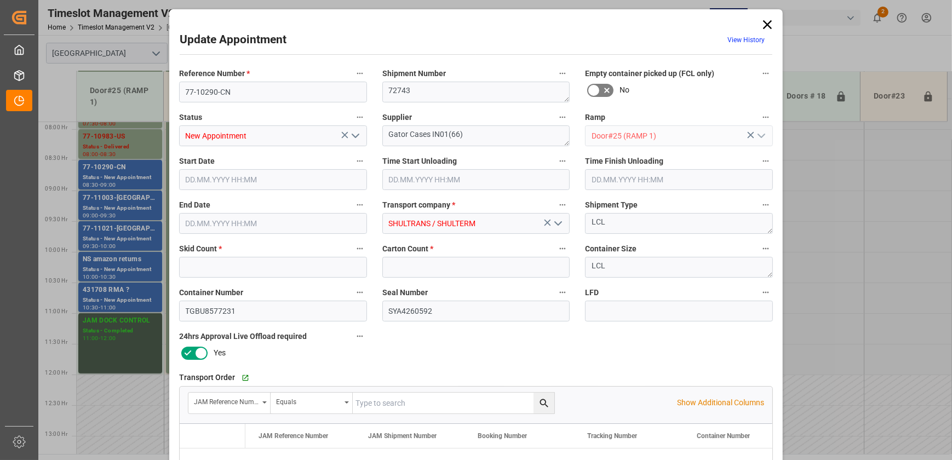
type input "15"
type input "225"
type input "[DATE] 08:30"
type input "[DATE] 09:00"
type input "[DATE] 13:23"
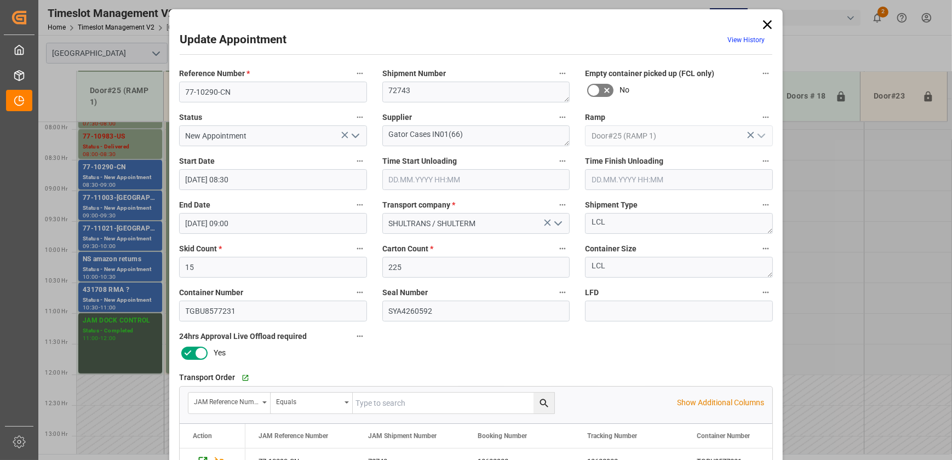
click at [357, 135] on icon "open menu" at bounding box center [355, 135] width 13 height 13
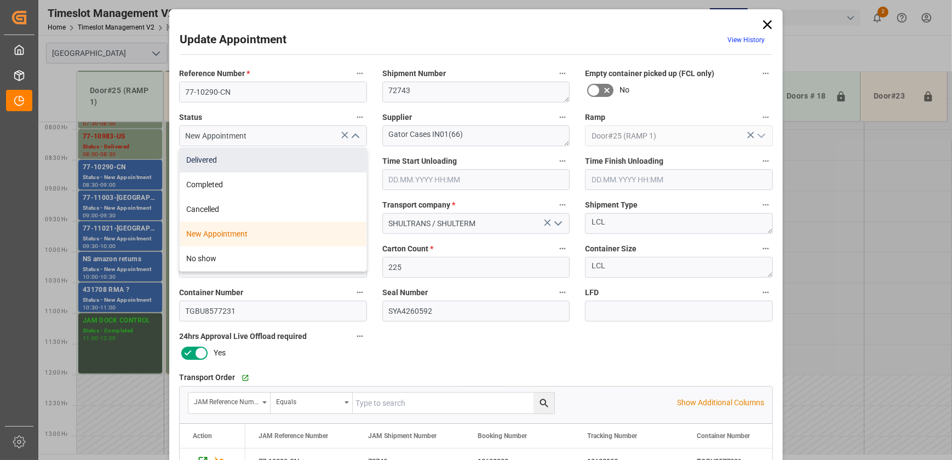
click at [280, 161] on div "Delivered" at bounding box center [273, 160] width 187 height 25
type input "Delivered"
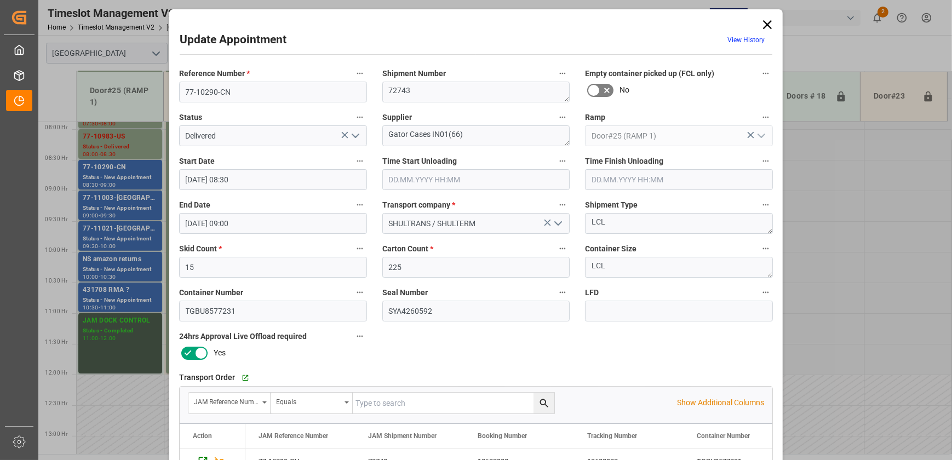
click at [490, 181] on input "text" at bounding box center [476, 179] width 188 height 21
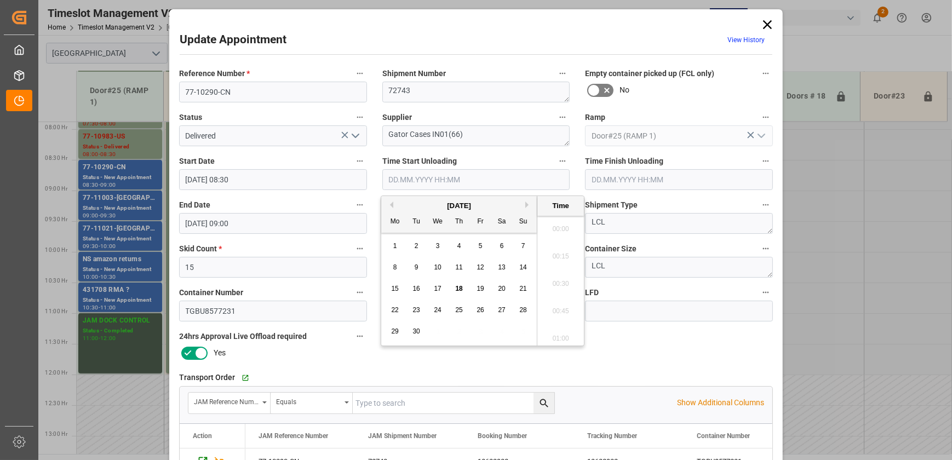
scroll to position [935, 0]
click at [456, 290] on span "18" at bounding box center [458, 289] width 7 height 8
click at [551, 283] on li "09:00" at bounding box center [561, 280] width 47 height 27
type input "[DATE] 09:00"
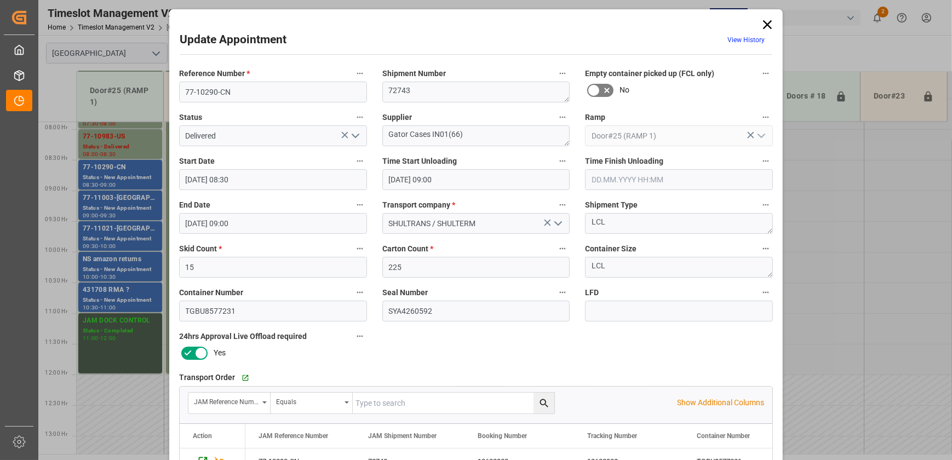
scroll to position [205, 0]
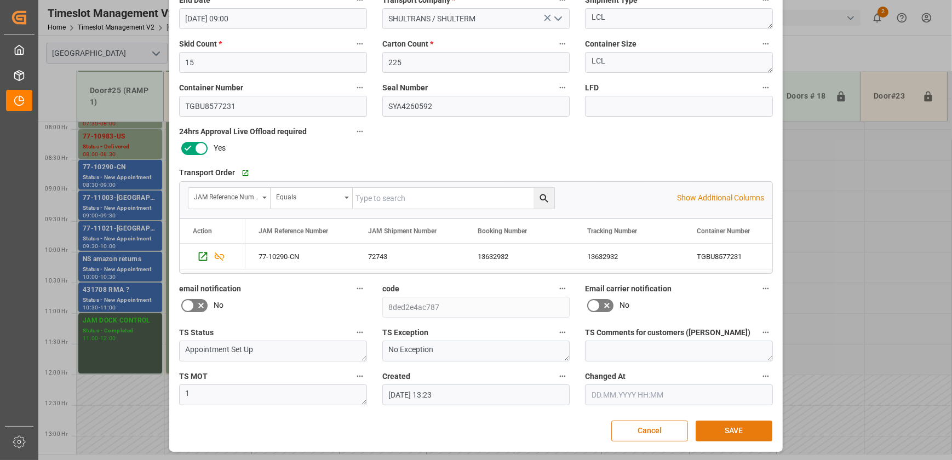
click at [750, 434] on button "SAVE" at bounding box center [734, 431] width 77 height 21
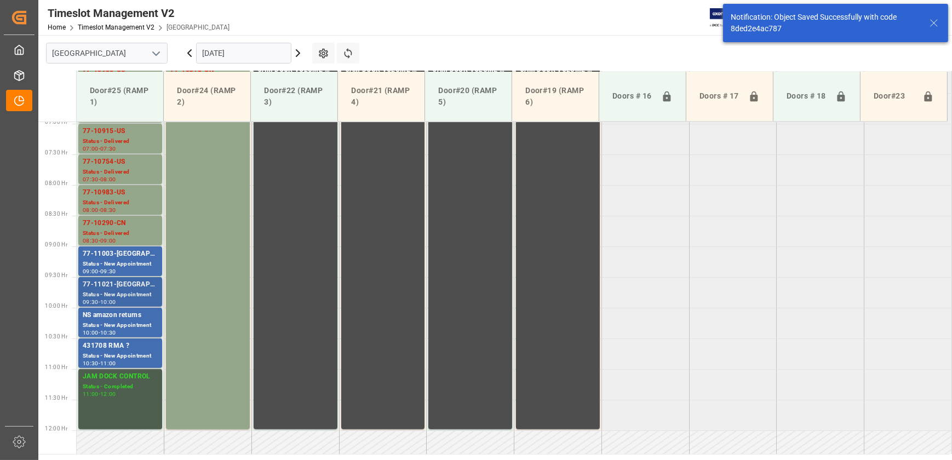
scroll to position [433, 0]
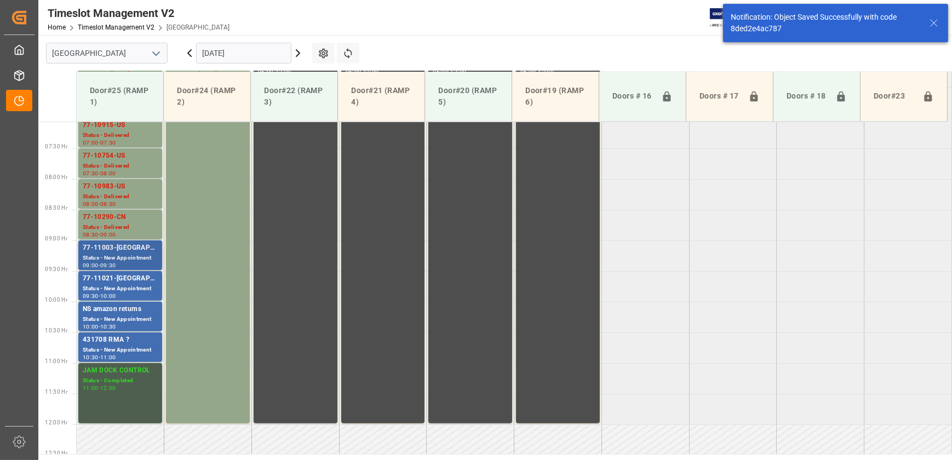
click at [130, 247] on div "77-11003-[GEOGRAPHIC_DATA]" at bounding box center [120, 248] width 75 height 11
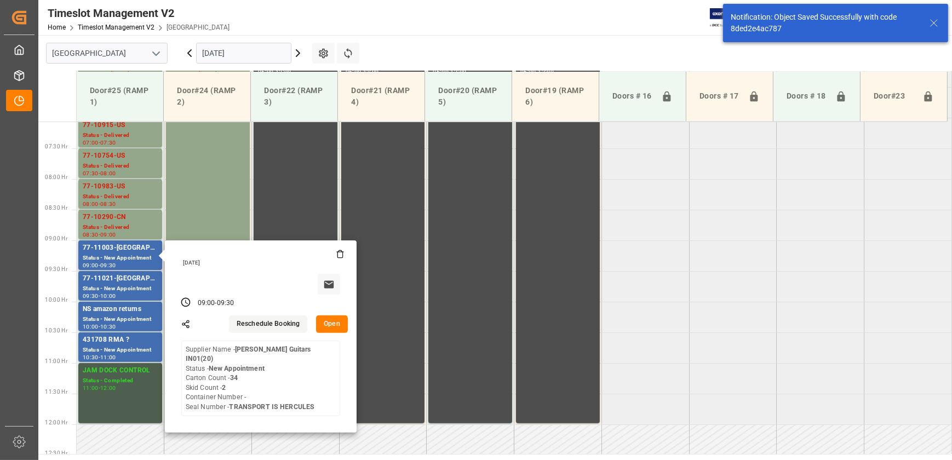
click at [334, 325] on button "Open" at bounding box center [332, 325] width 32 height 18
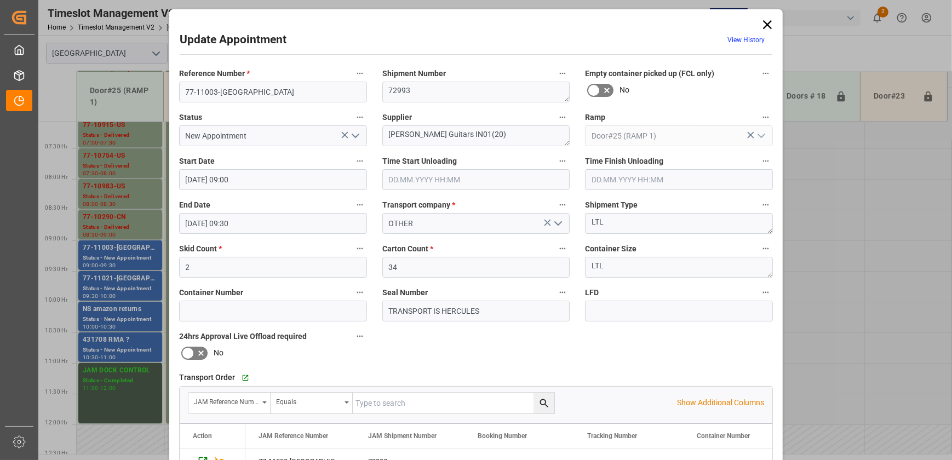
click at [127, 288] on div "Update Appointment View History Reference Number * 77-11003-US Shipment Number …" at bounding box center [476, 230] width 952 height 460
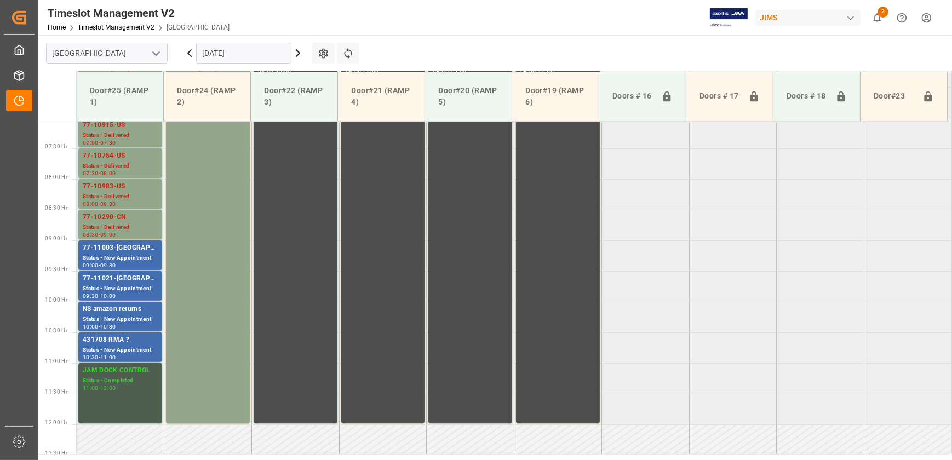
click at [127, 288] on div "Status - New Appointment" at bounding box center [120, 288] width 75 height 9
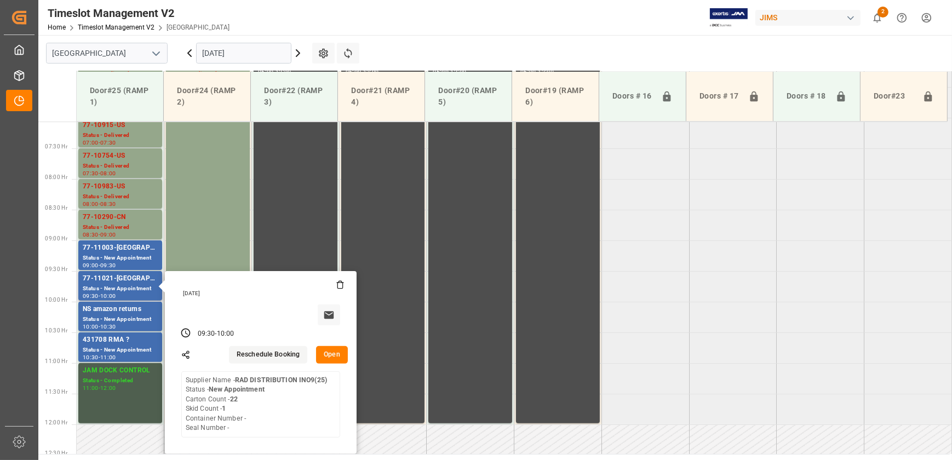
click at [330, 356] on button "Open" at bounding box center [332, 355] width 32 height 18
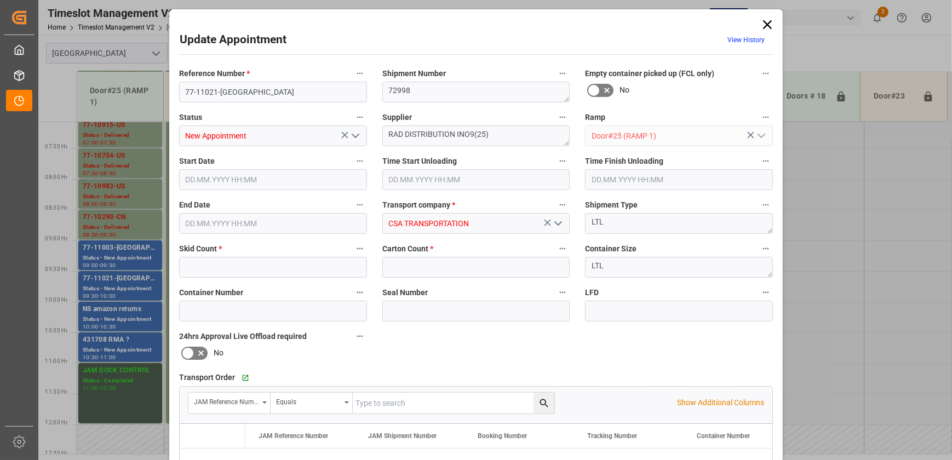
type input "1"
type input "22"
type input "[DATE] 09:30"
type input "[DATE] 10:00"
type input "[DATE] 14:27"
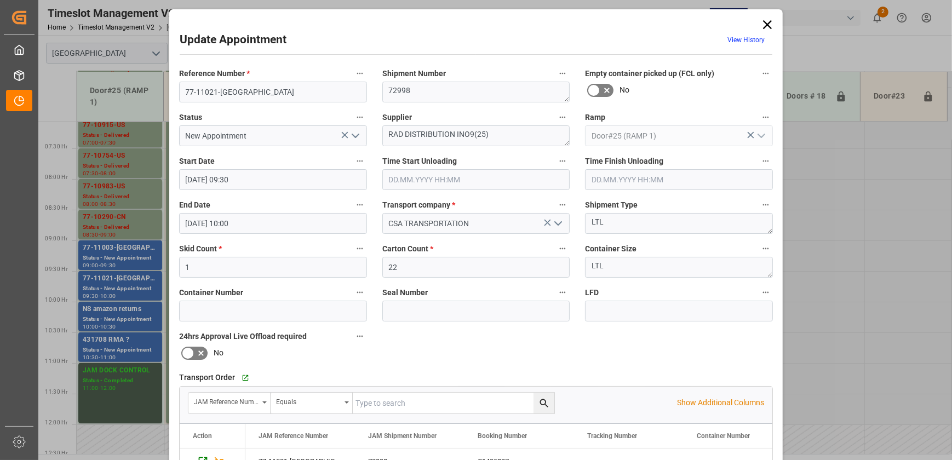
click at [121, 309] on div "Update Appointment View History Reference Number * 77-11021-US Shipment Number …" at bounding box center [476, 230] width 952 height 460
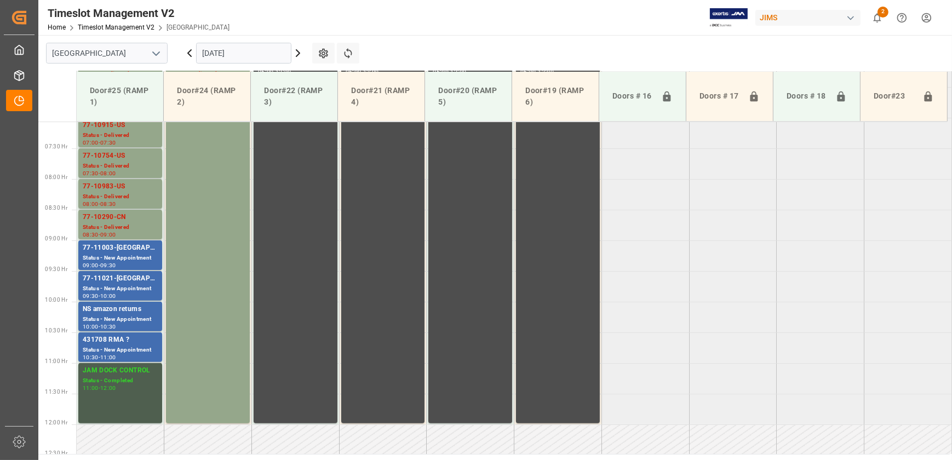
click at [121, 309] on div "NS amazon returns" at bounding box center [120, 309] width 75 height 11
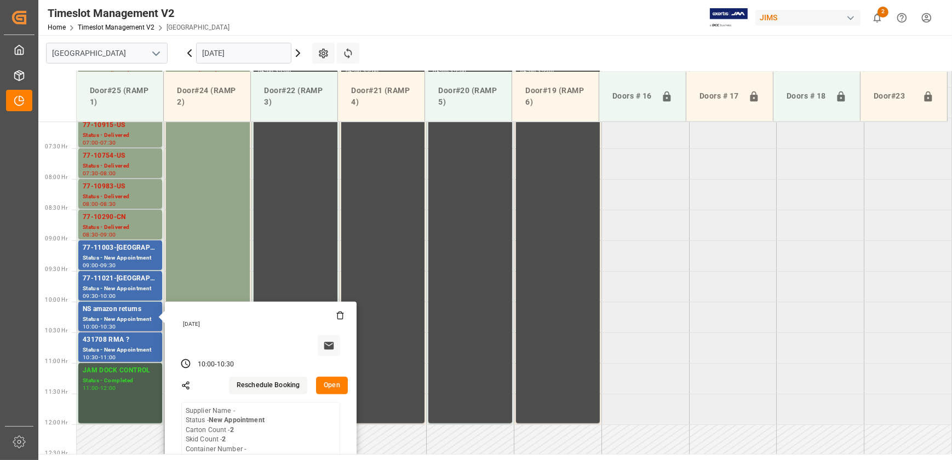
click at [339, 386] on button "Open" at bounding box center [332, 386] width 32 height 18
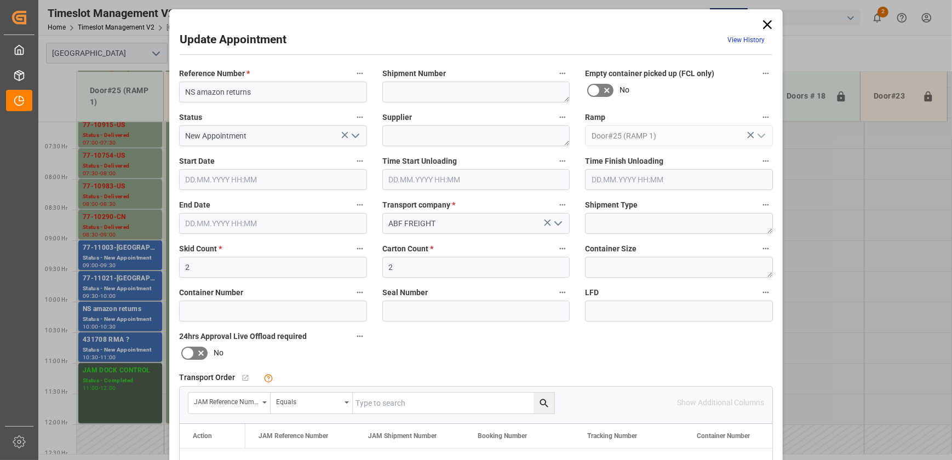
type input "[DATE] 10:00"
type input "[DATE] 10:30"
type input "[DATE] 14:47"
click at [120, 359] on div "Update Appointment View History Reference Number * NS amazon returns Shipment N…" at bounding box center [476, 230] width 952 height 460
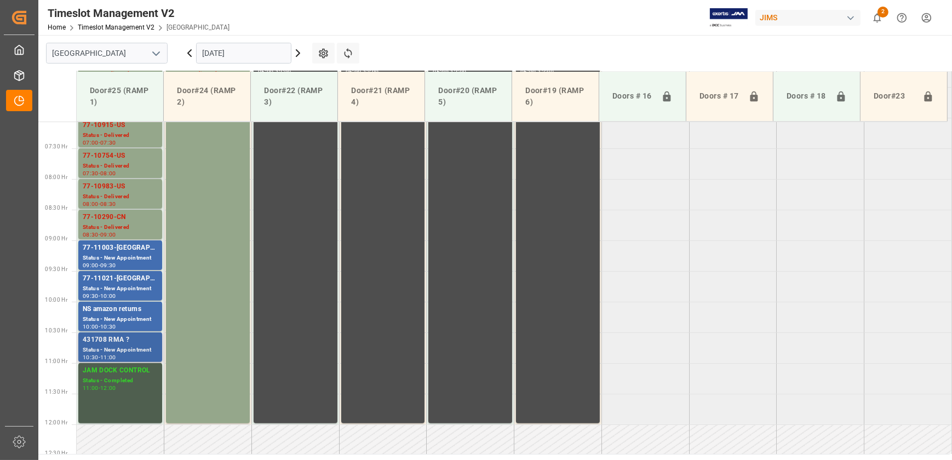
click at [120, 353] on div "Status - New Appointment" at bounding box center [120, 350] width 75 height 9
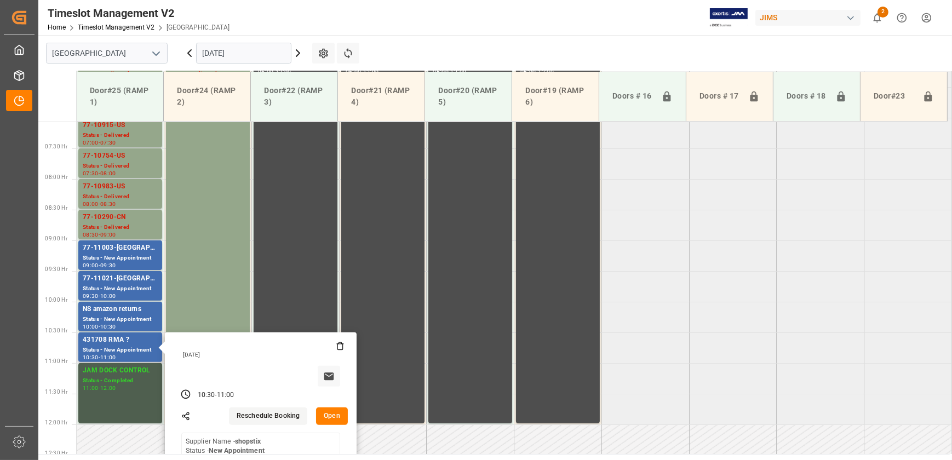
click at [340, 417] on button "Open" at bounding box center [332, 417] width 32 height 18
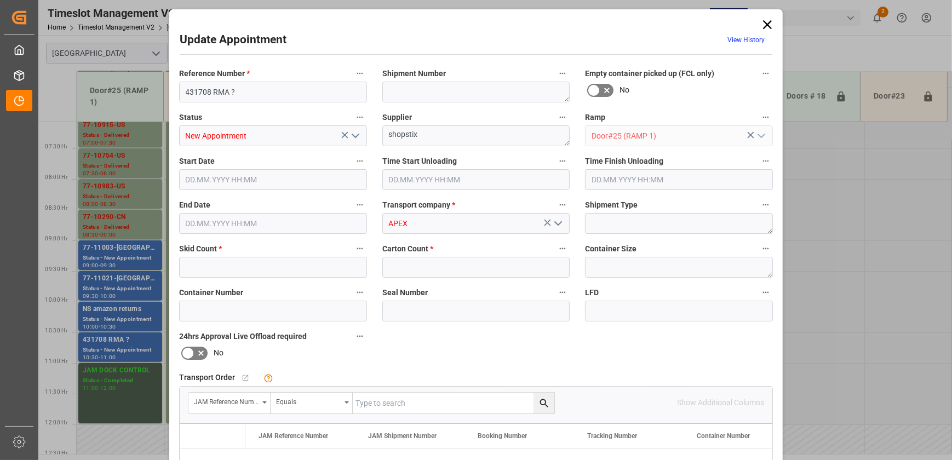
type input "1"
type input "4"
type input "[DATE] 10:30"
type input "[DATE] 11:00"
type input "[DATE] 10:55"
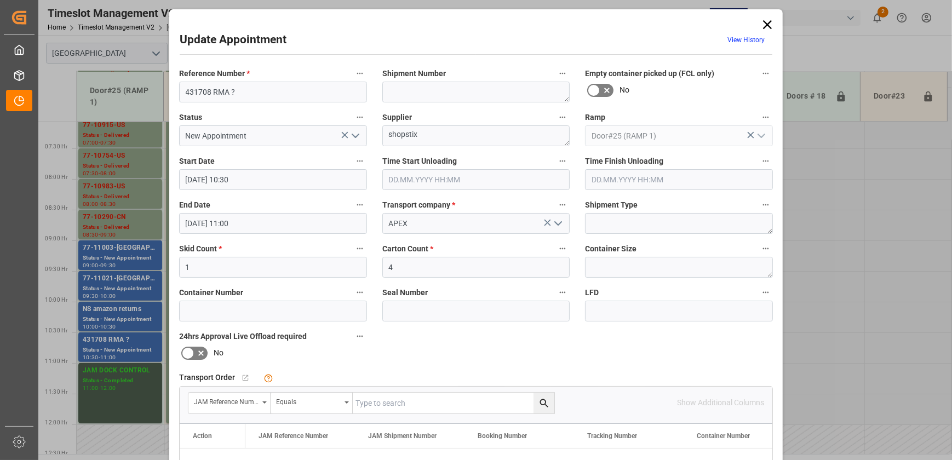
click at [764, 27] on icon at bounding box center [767, 24] width 15 height 15
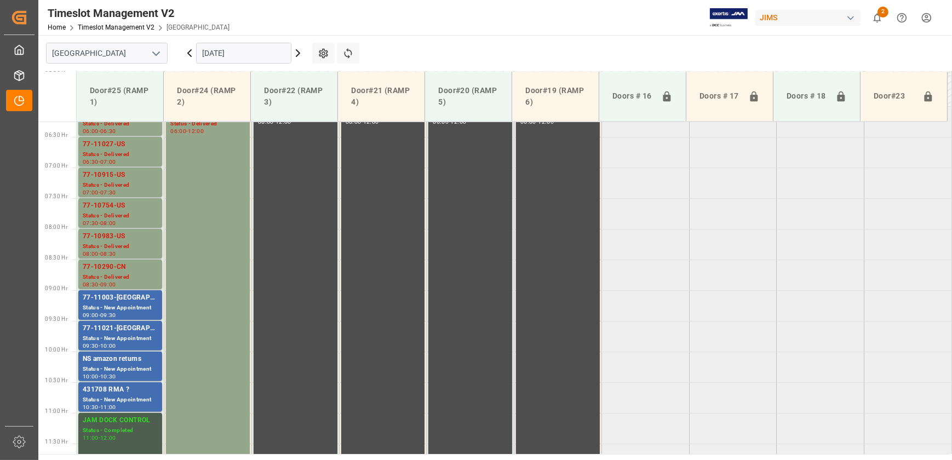
scroll to position [384, 0]
